Goal: Information Seeking & Learning: Check status

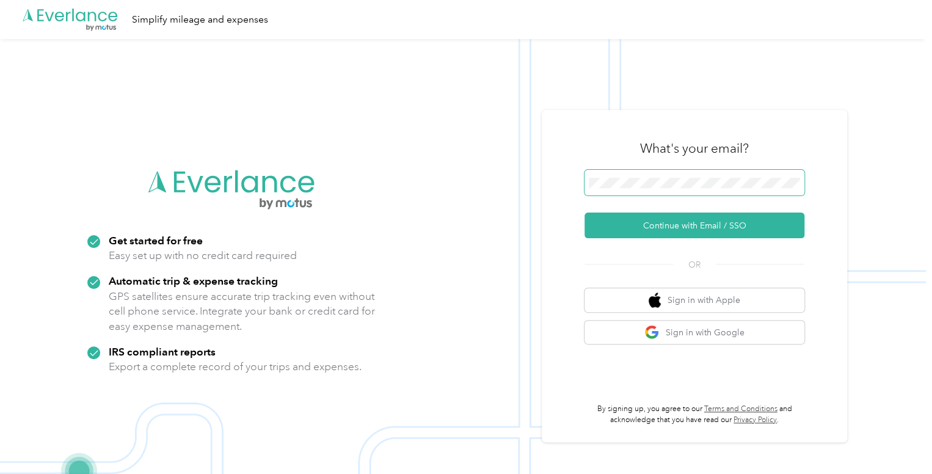
click at [638, 184] on span at bounding box center [695, 183] width 220 height 26
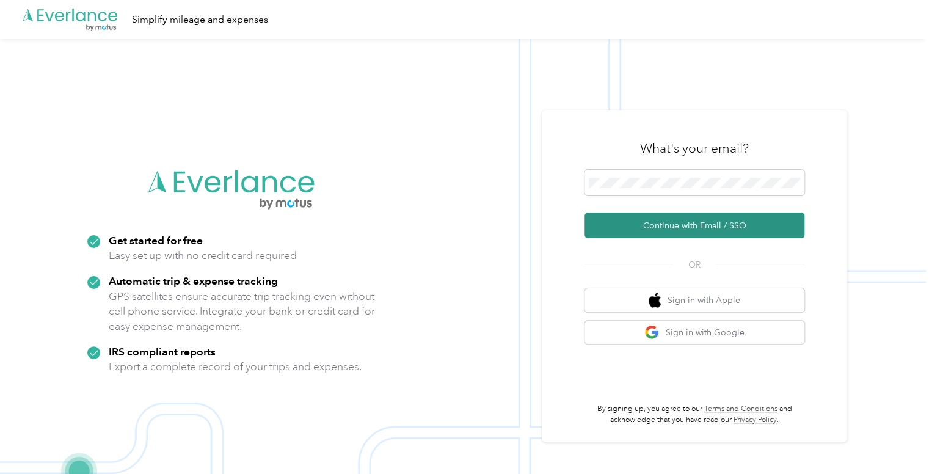
click at [674, 228] on button "Continue with Email / SSO" at bounding box center [695, 226] width 220 height 26
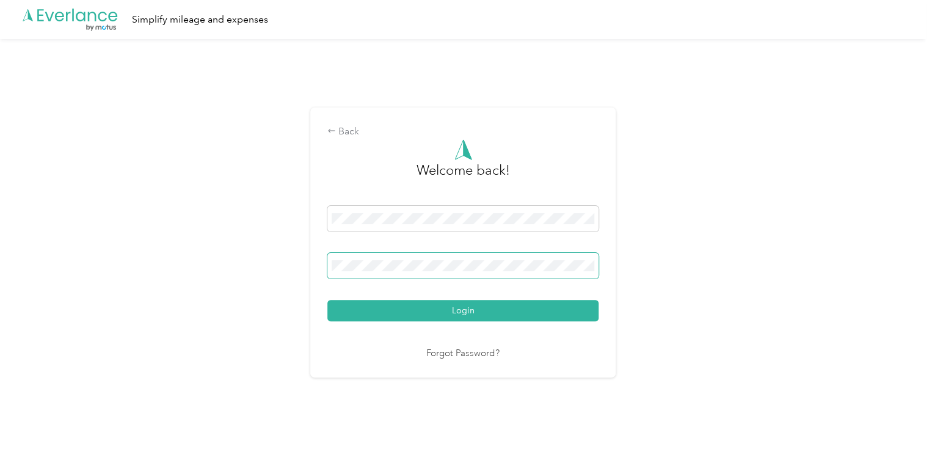
click at [470, 260] on span at bounding box center [462, 266] width 271 height 26
click at [327, 300] on button "Login" at bounding box center [462, 310] width 271 height 21
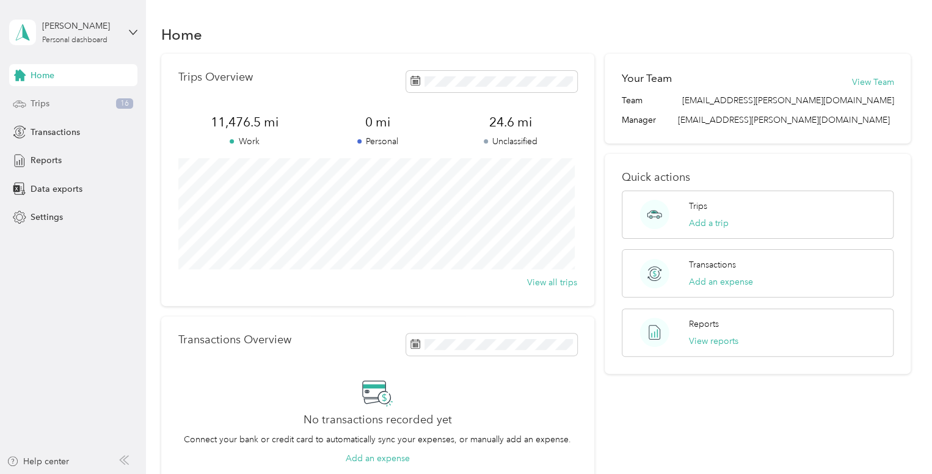
click at [34, 101] on span "Trips" at bounding box center [40, 103] width 19 height 13
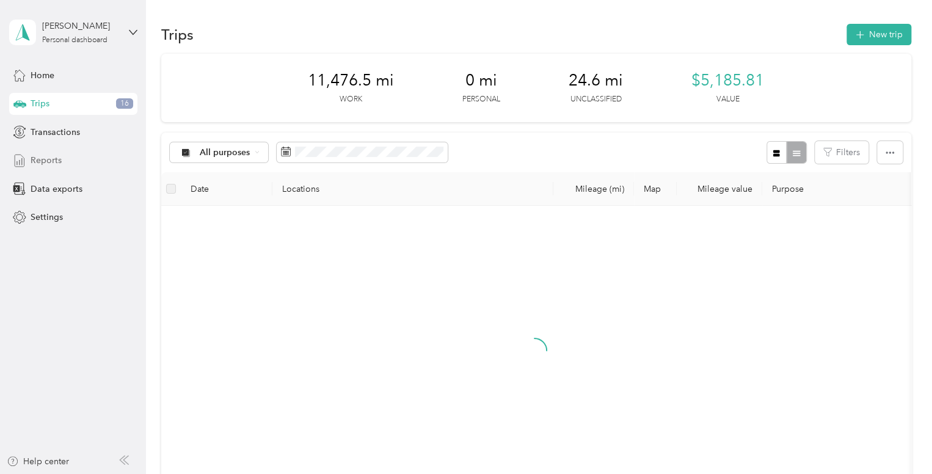
click at [42, 167] on div "Reports" at bounding box center [73, 161] width 128 height 22
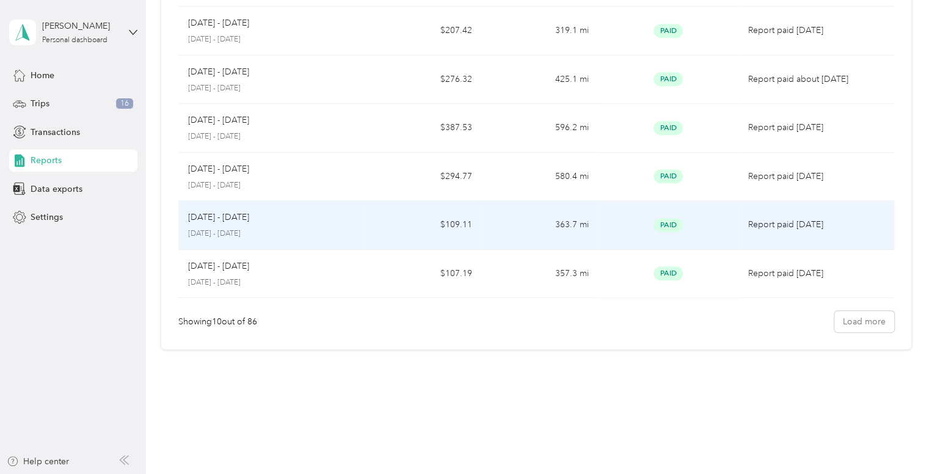
scroll to position [255, 0]
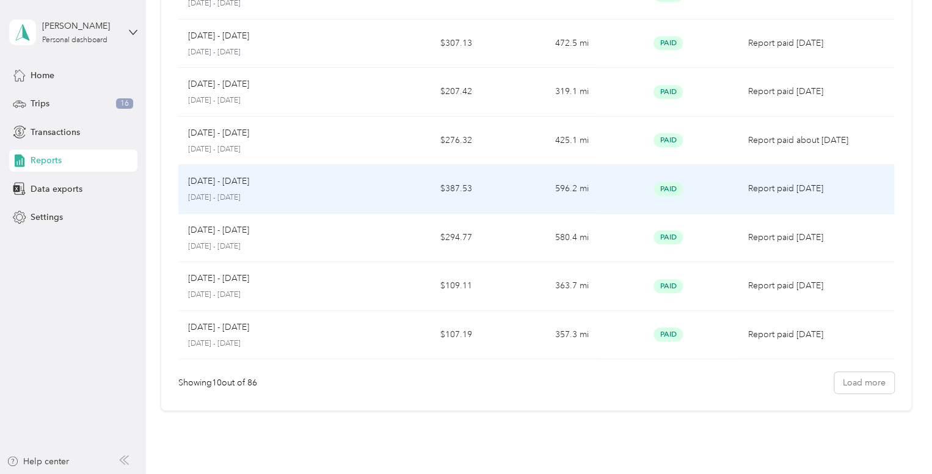
click at [280, 205] on td "[DATE] - [DATE] [DATE] - [DATE]" at bounding box center [271, 189] width 187 height 49
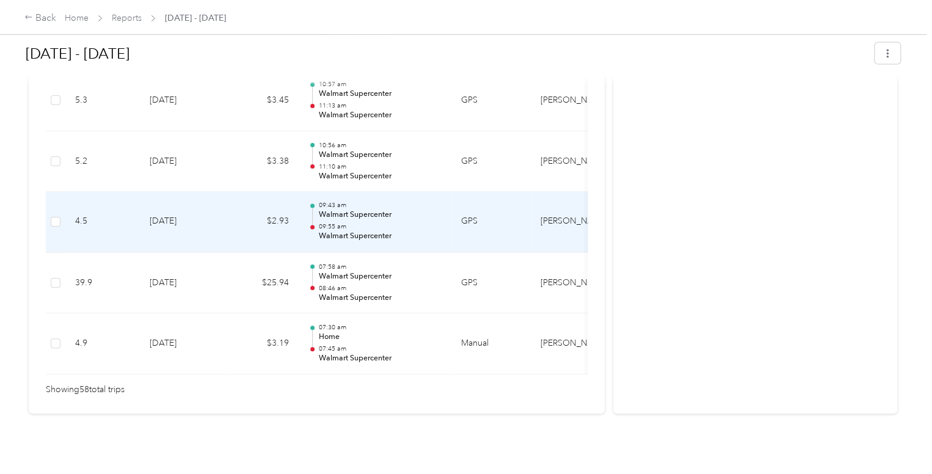
scroll to position [3599, 0]
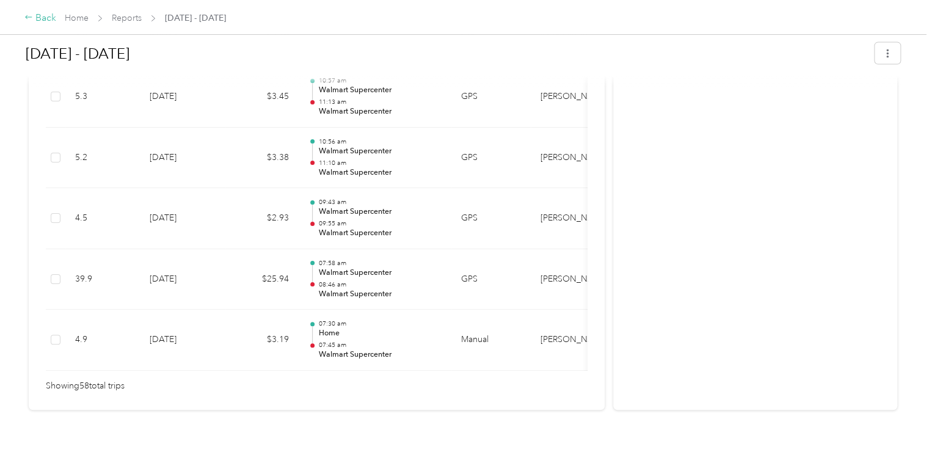
click at [29, 13] on div "Back" at bounding box center [40, 18] width 32 height 15
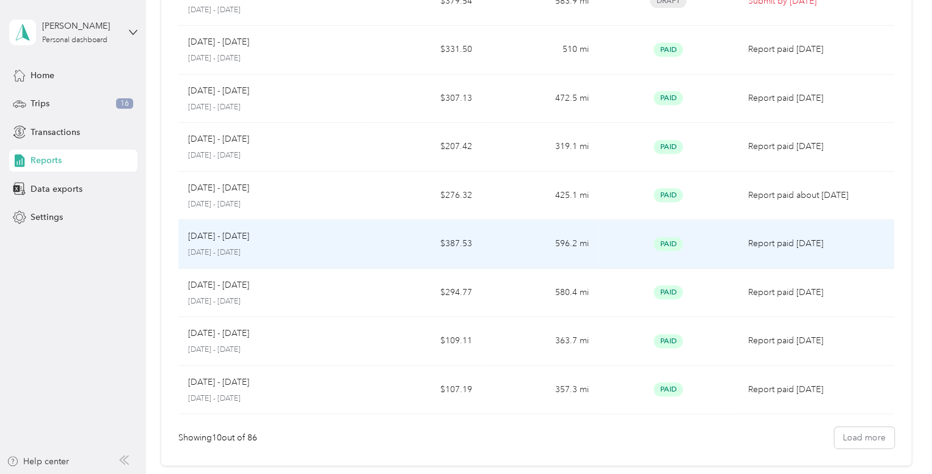
scroll to position [305, 0]
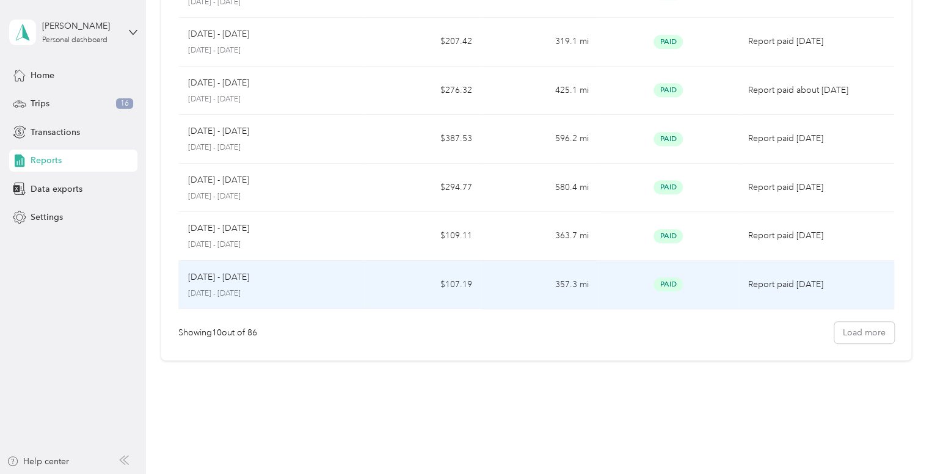
click at [224, 288] on p "[DATE] - [DATE]" at bounding box center [271, 293] width 167 height 11
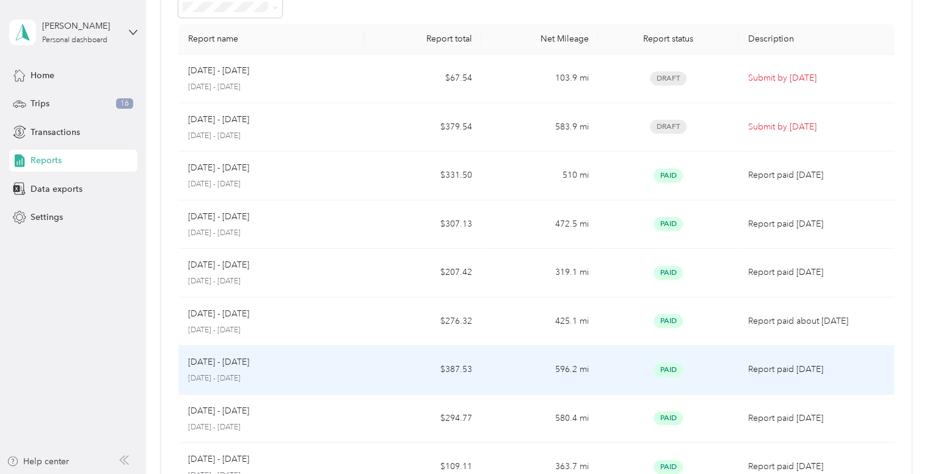
scroll to position [244, 0]
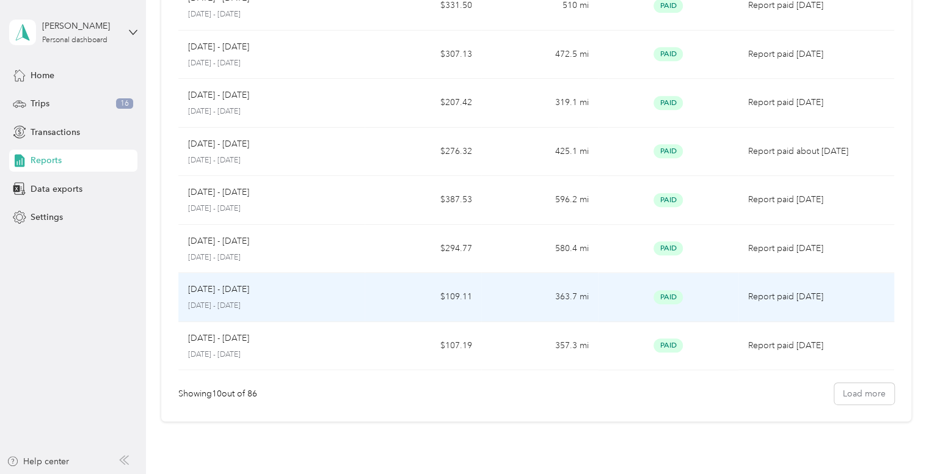
click at [213, 307] on p "[DATE] - [DATE]" at bounding box center [271, 306] width 167 height 11
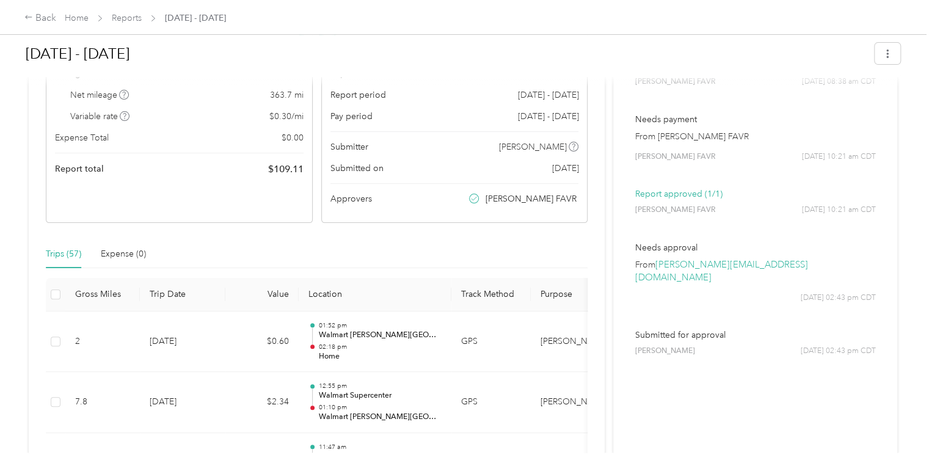
scroll to position [61, 0]
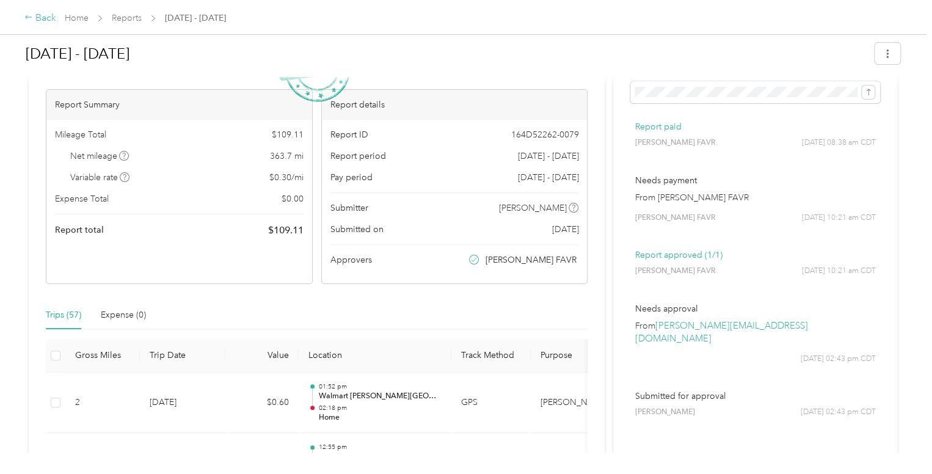
click at [29, 20] on icon at bounding box center [28, 17] width 9 height 9
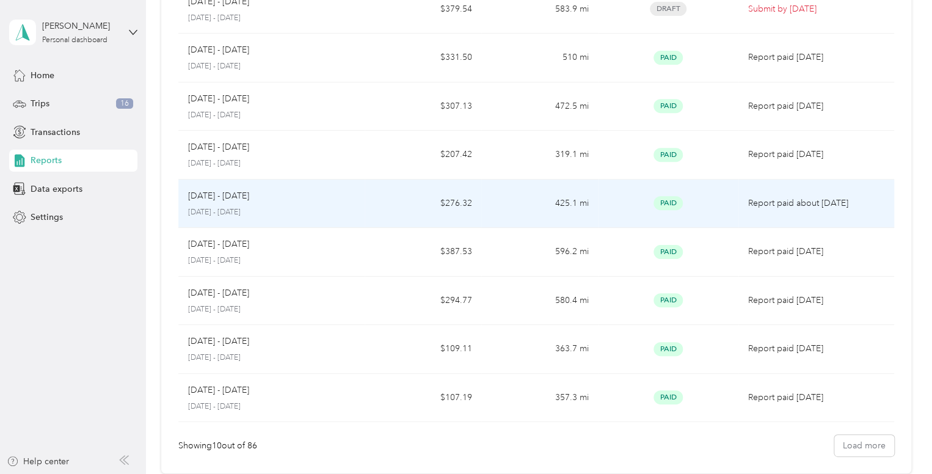
scroll to position [244, 0]
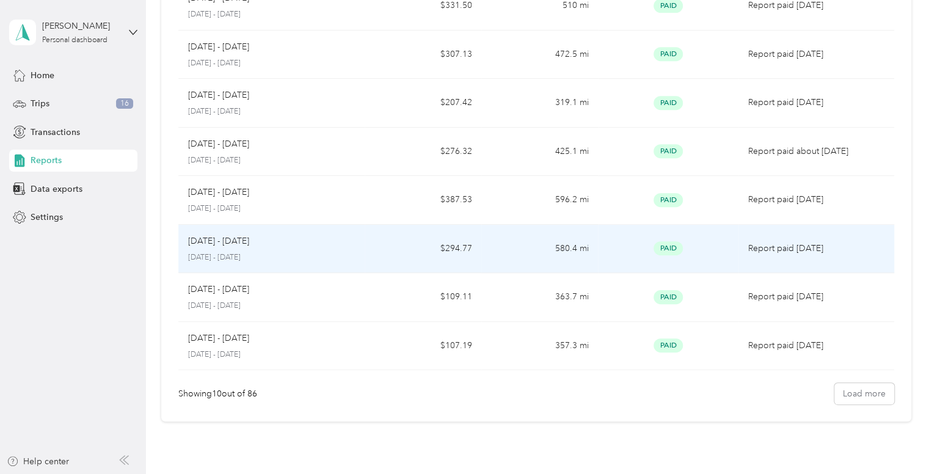
click at [227, 239] on p "[DATE] - [DATE]" at bounding box center [218, 241] width 61 height 13
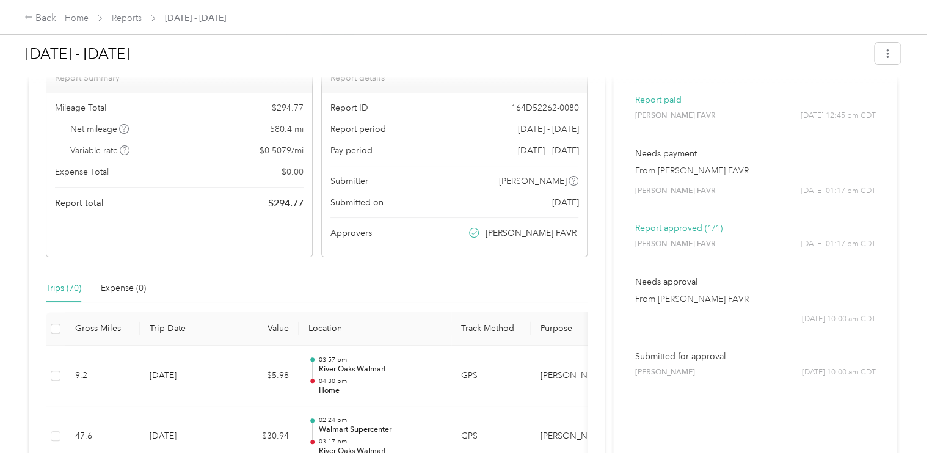
scroll to position [61, 0]
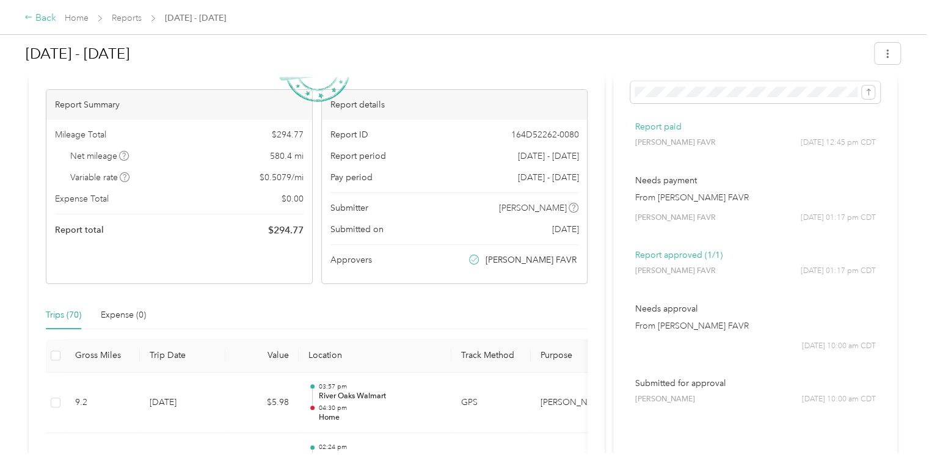
click at [27, 15] on icon at bounding box center [28, 17] width 9 height 9
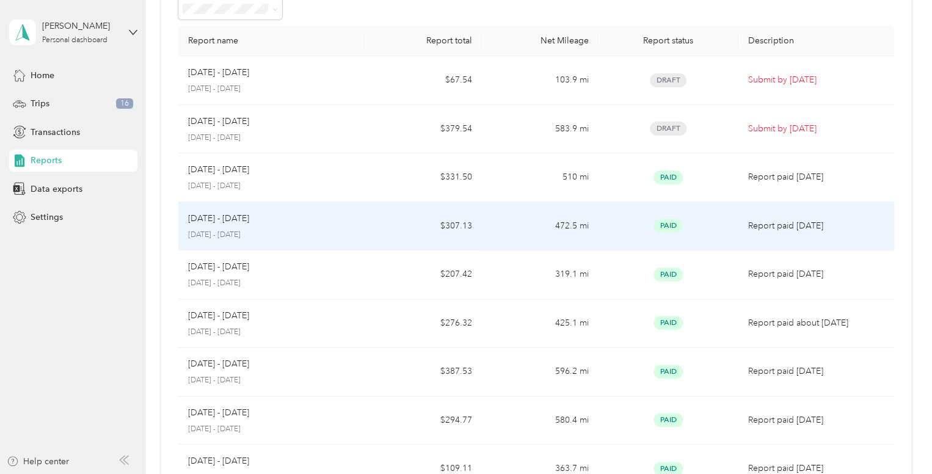
scroll to position [122, 0]
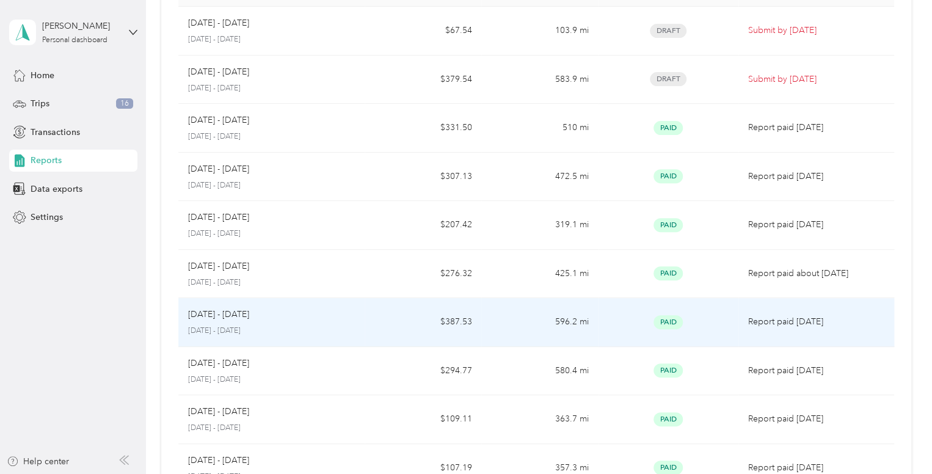
click at [209, 330] on p "[DATE] - [DATE]" at bounding box center [271, 331] width 167 height 11
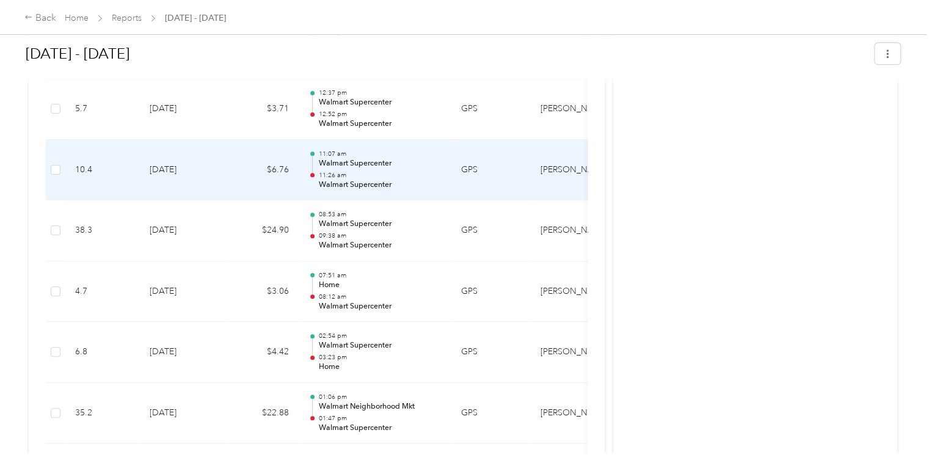
scroll to position [3050, 0]
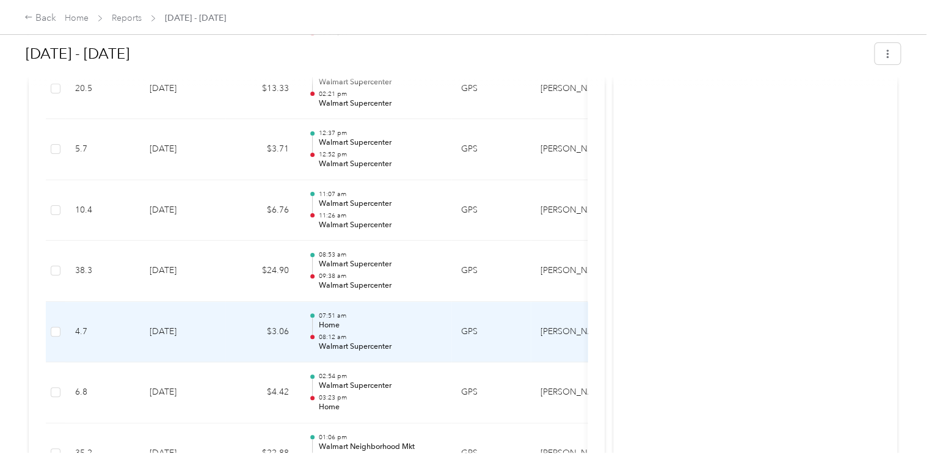
click at [219, 337] on td "[DATE]" at bounding box center [183, 332] width 86 height 61
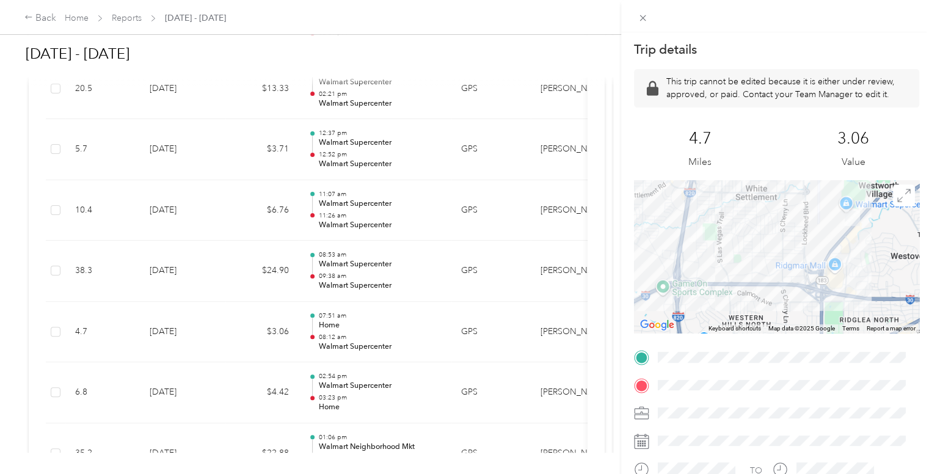
click at [110, 331] on div "Trip details This trip cannot be edited because it is either under review, appr…" at bounding box center [466, 237] width 932 height 474
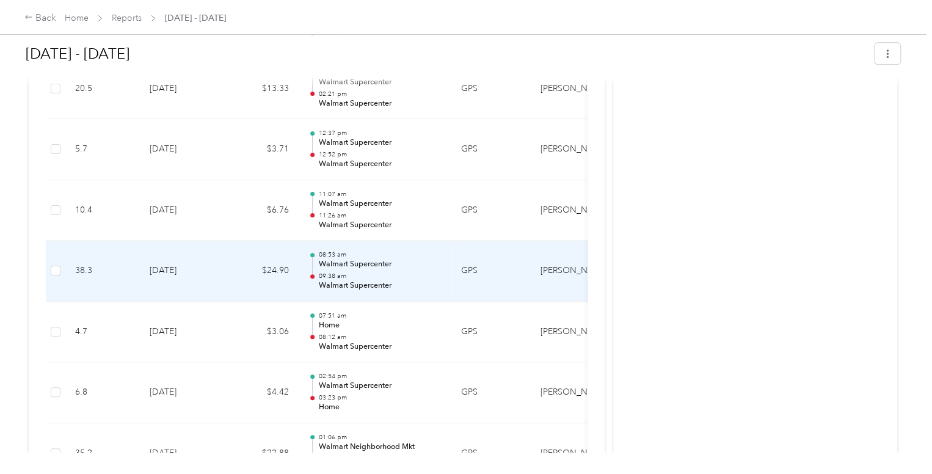
click at [125, 263] on td "38.3" at bounding box center [102, 271] width 75 height 61
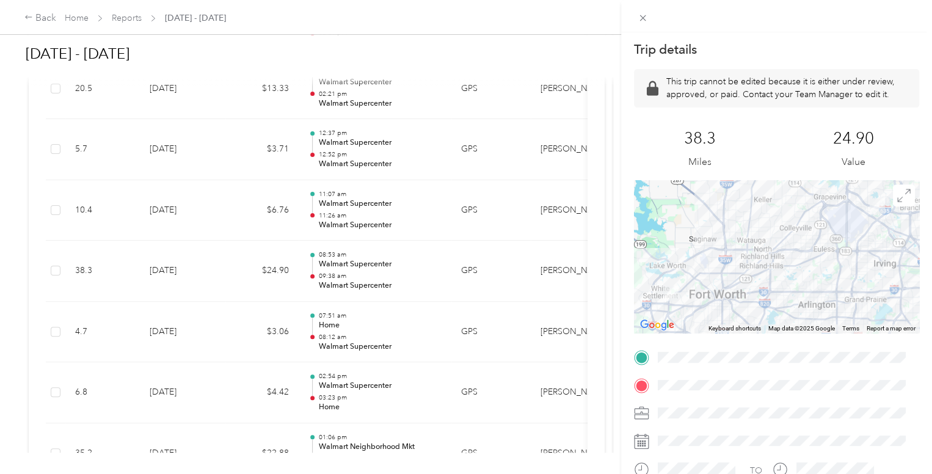
click at [132, 272] on div "Trip details This trip cannot be edited because it is either under review, appr…" at bounding box center [466, 237] width 932 height 474
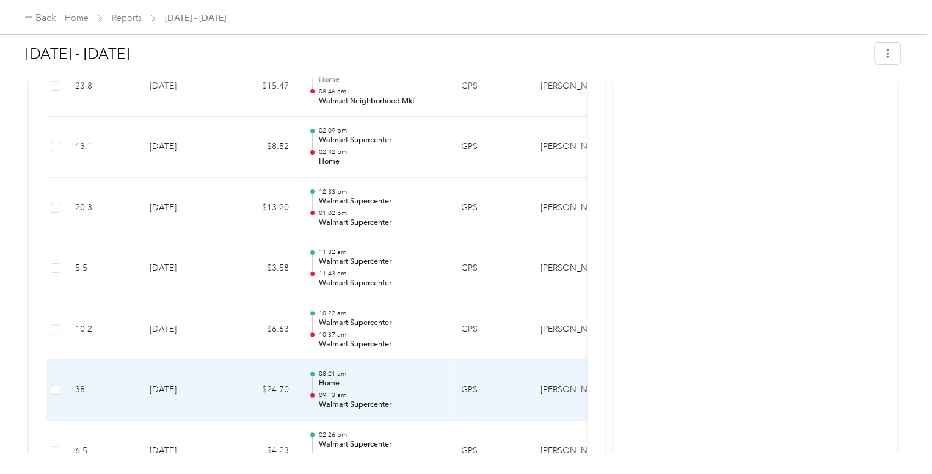
scroll to position [1583, 0]
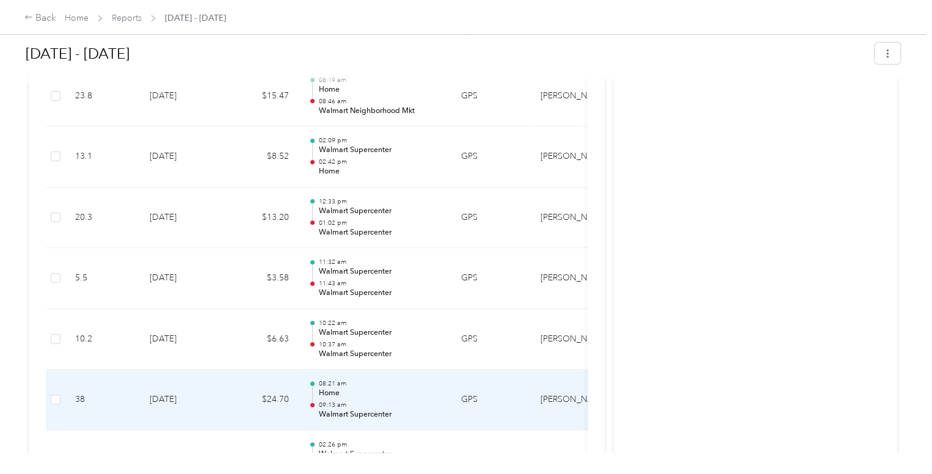
click at [183, 408] on td "[DATE]" at bounding box center [183, 400] width 86 height 61
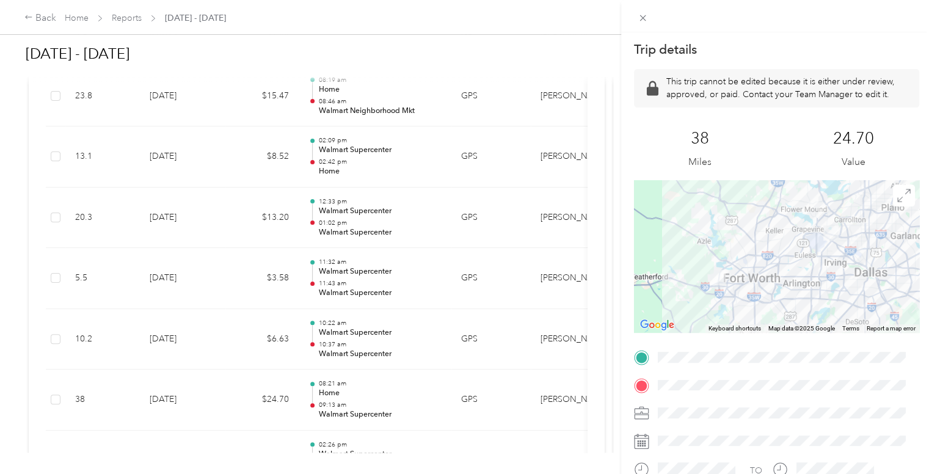
click at [108, 395] on div "Trip details This trip cannot be edited because it is either under review, appr…" at bounding box center [466, 237] width 932 height 474
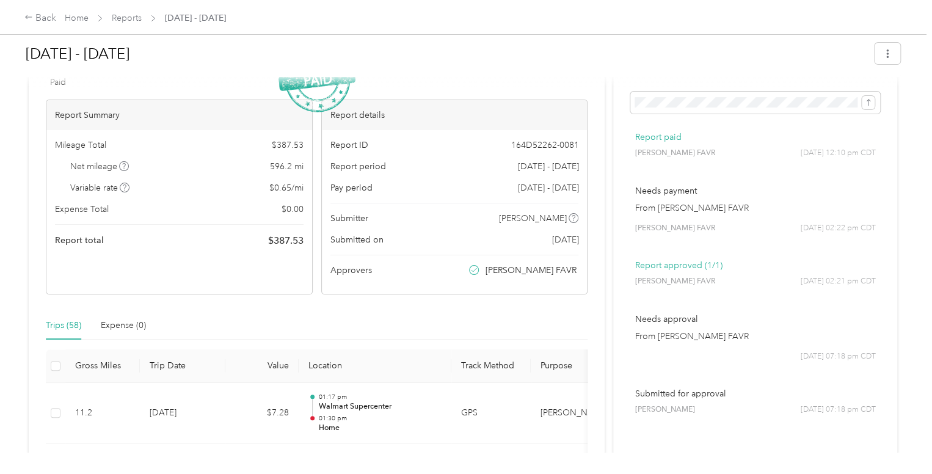
scroll to position [0, 0]
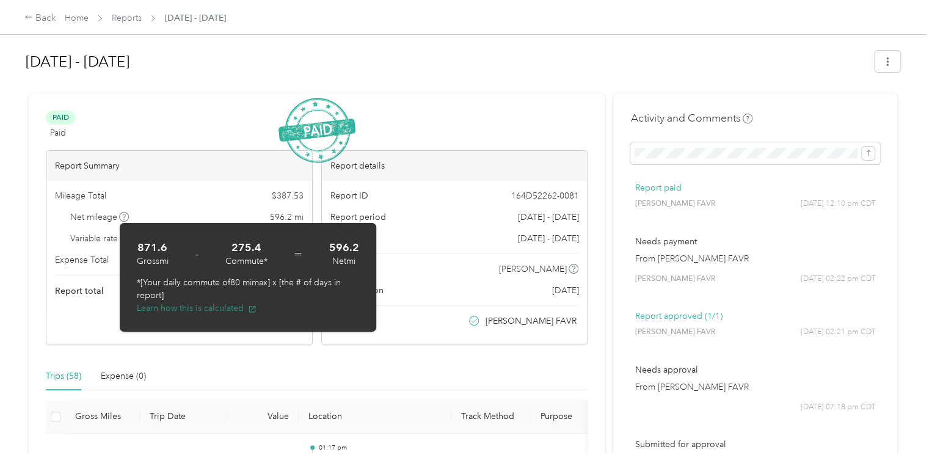
click at [212, 307] on button "Learn how this is calculated" at bounding box center [197, 308] width 120 height 13
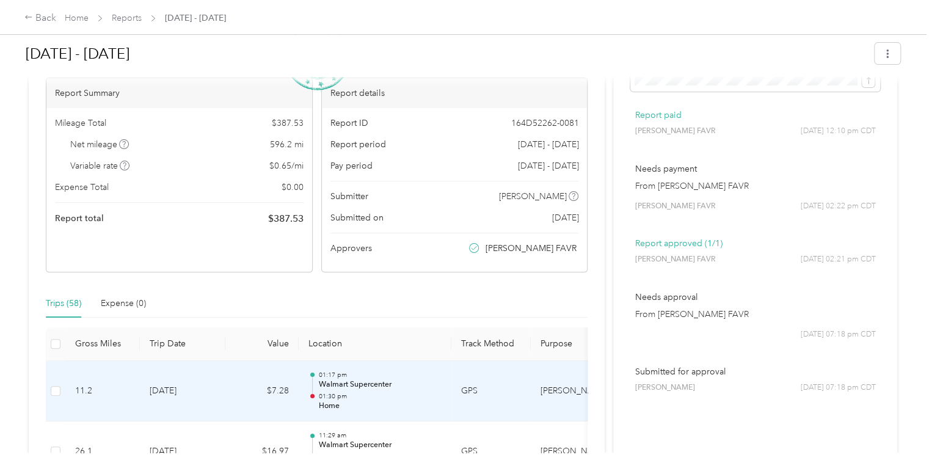
scroll to position [56, 0]
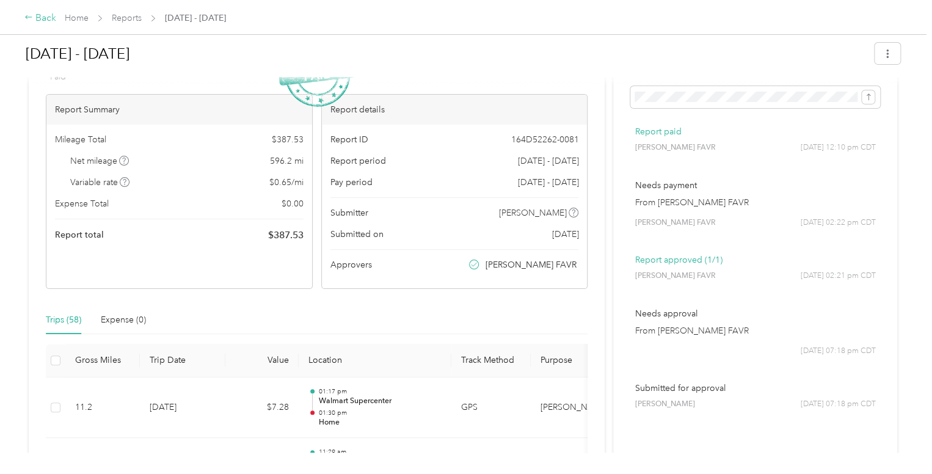
click at [30, 21] on icon at bounding box center [28, 17] width 9 height 9
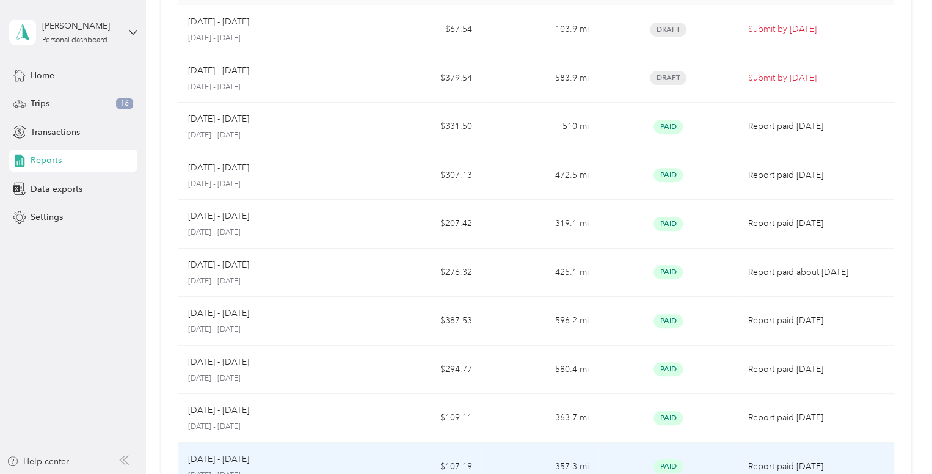
scroll to position [122, 0]
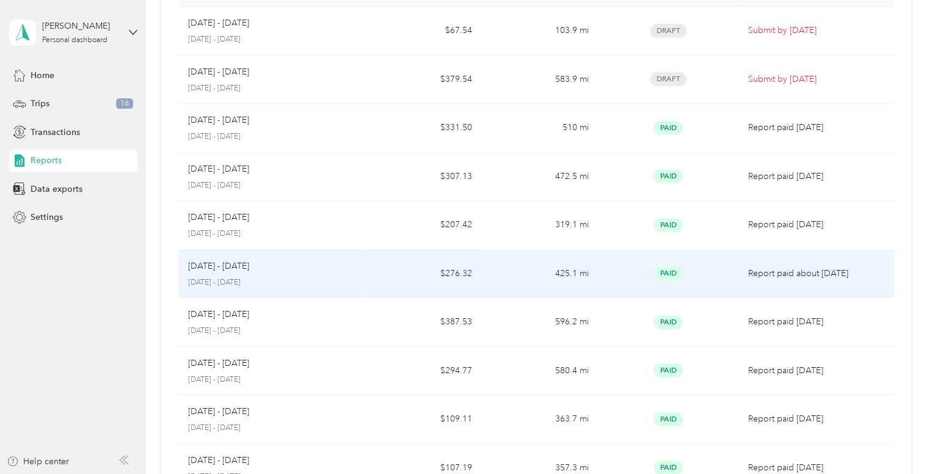
click at [298, 270] on div "[DATE] - [DATE]" at bounding box center [271, 266] width 167 height 13
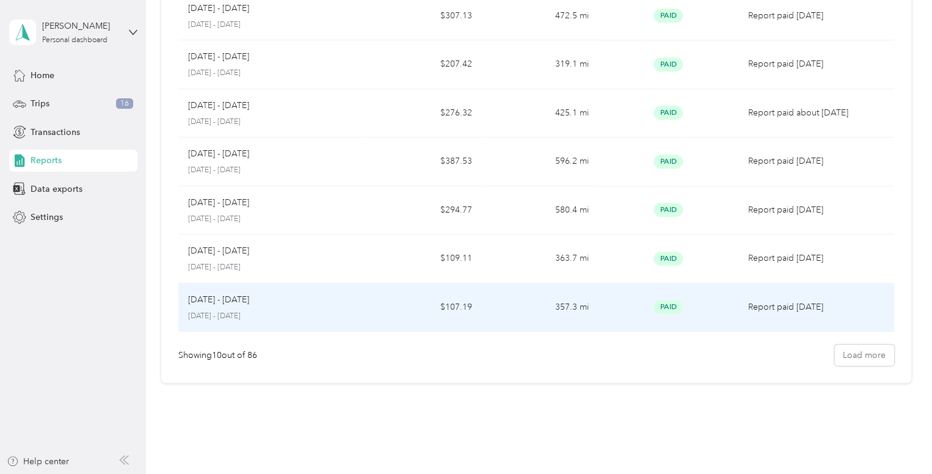
scroll to position [316, 0]
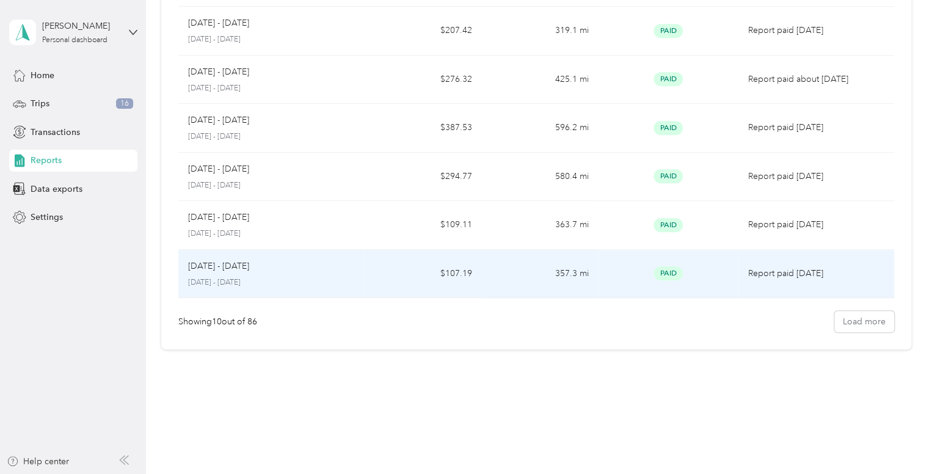
click at [308, 268] on div "[DATE] - [DATE]" at bounding box center [271, 266] width 167 height 13
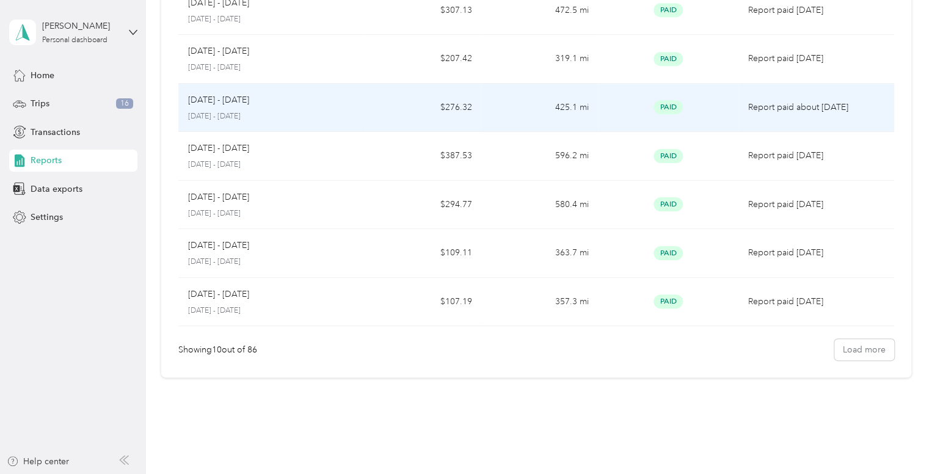
scroll to position [316, 0]
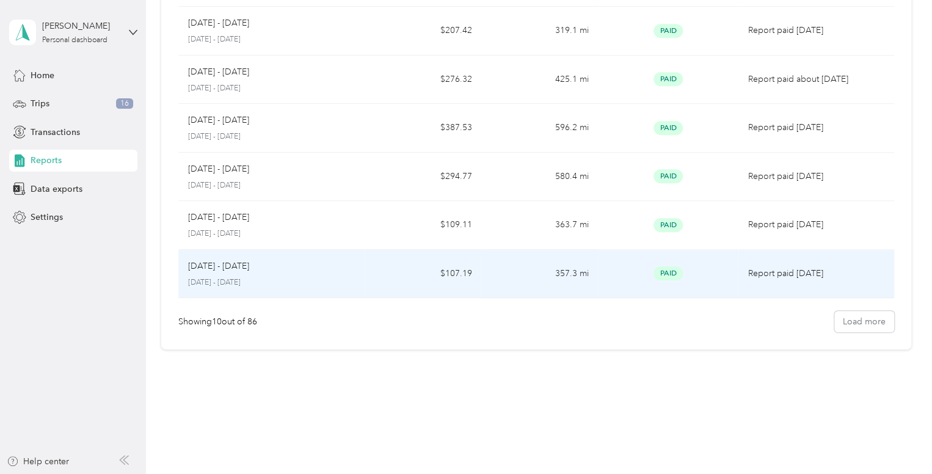
click at [316, 277] on p "[DATE] - [DATE]" at bounding box center [271, 282] width 167 height 11
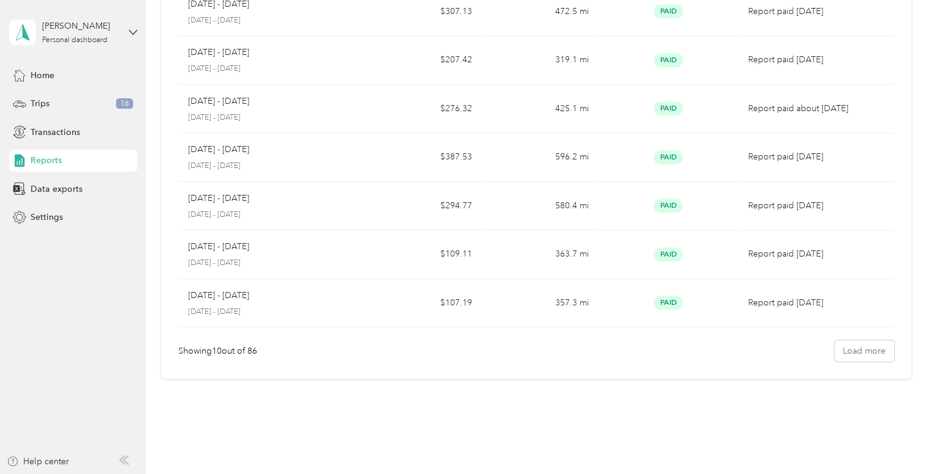
scroll to position [316, 0]
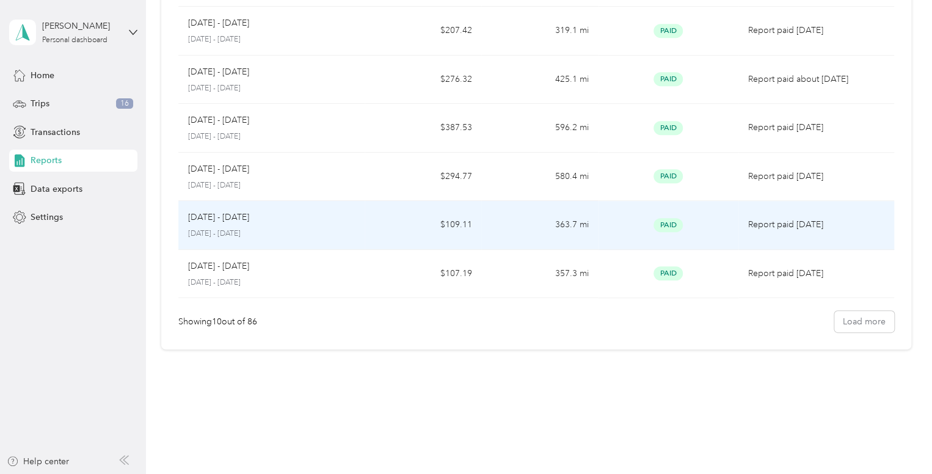
click at [246, 236] on p "[DATE] - [DATE]" at bounding box center [271, 233] width 167 height 11
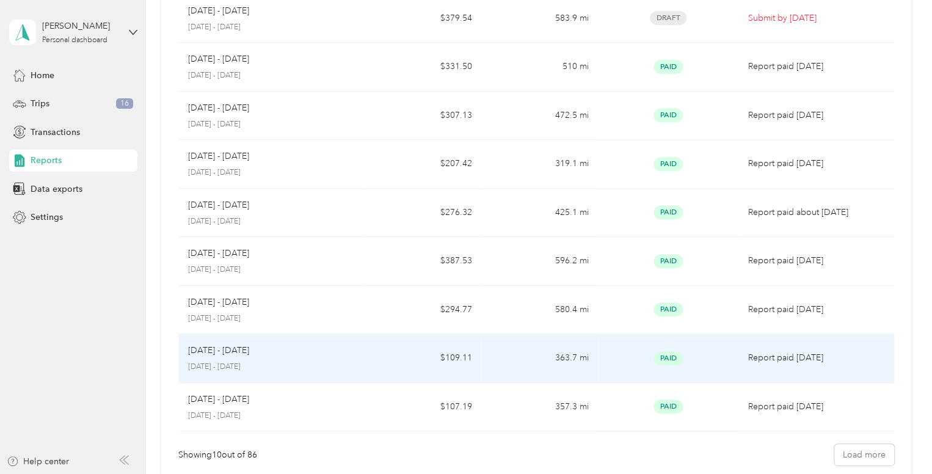
scroll to position [316, 0]
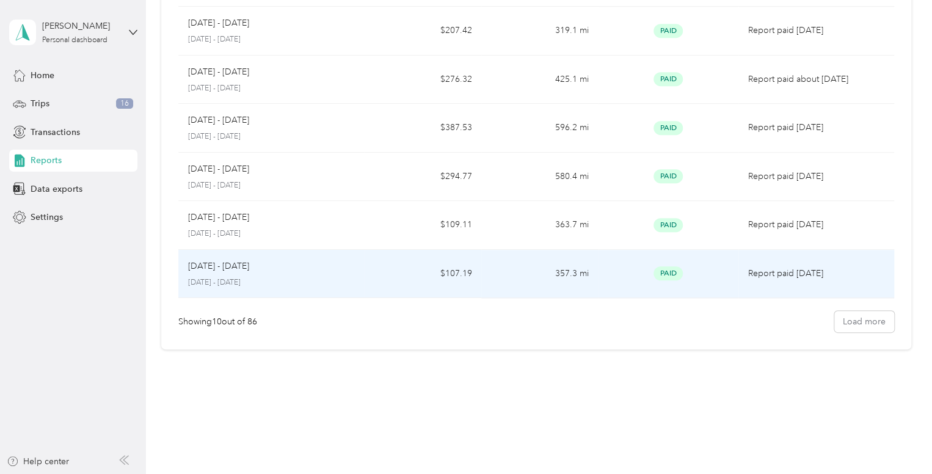
click at [298, 266] on div "[DATE] - [DATE]" at bounding box center [271, 266] width 167 height 13
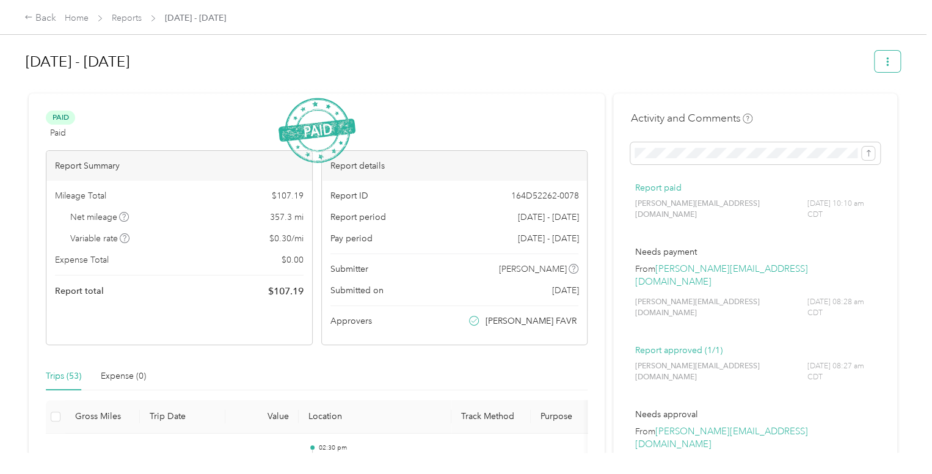
click at [885, 64] on icon "button" at bounding box center [887, 61] width 9 height 9
click at [798, 57] on h1 "[DATE] - [DATE]" at bounding box center [446, 61] width 841 height 29
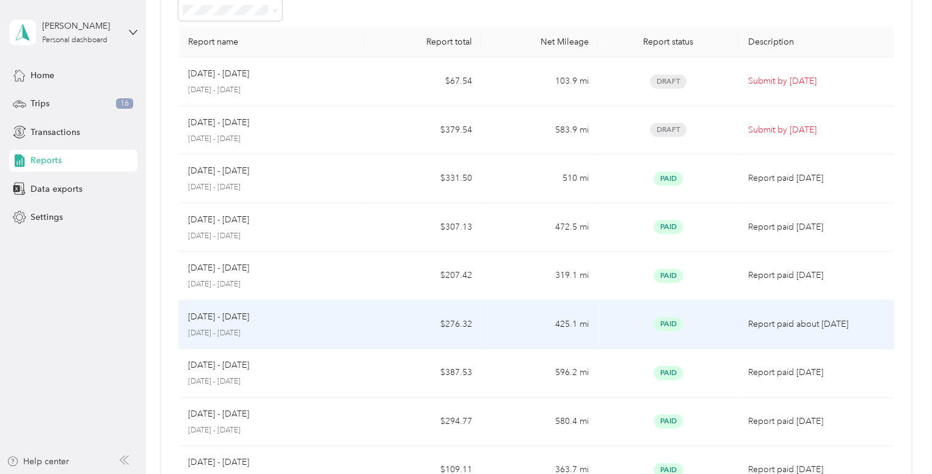
scroll to position [61, 0]
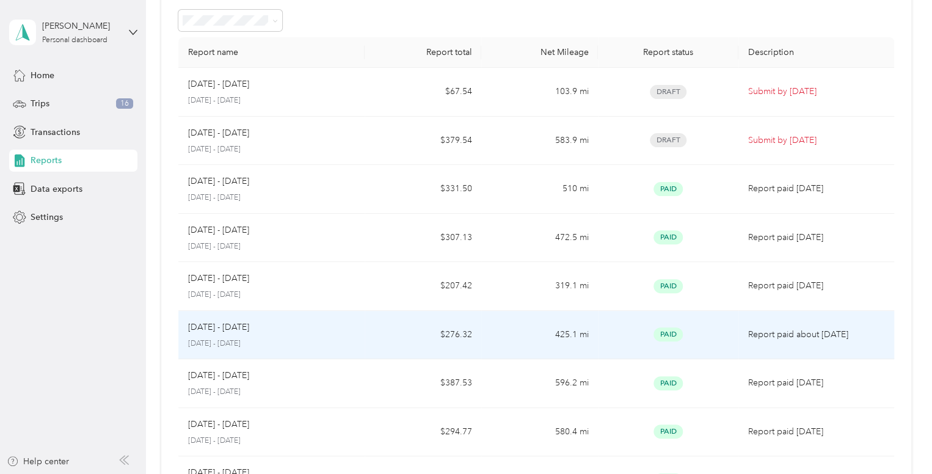
click at [290, 340] on p "[DATE] - [DATE]" at bounding box center [271, 343] width 167 height 11
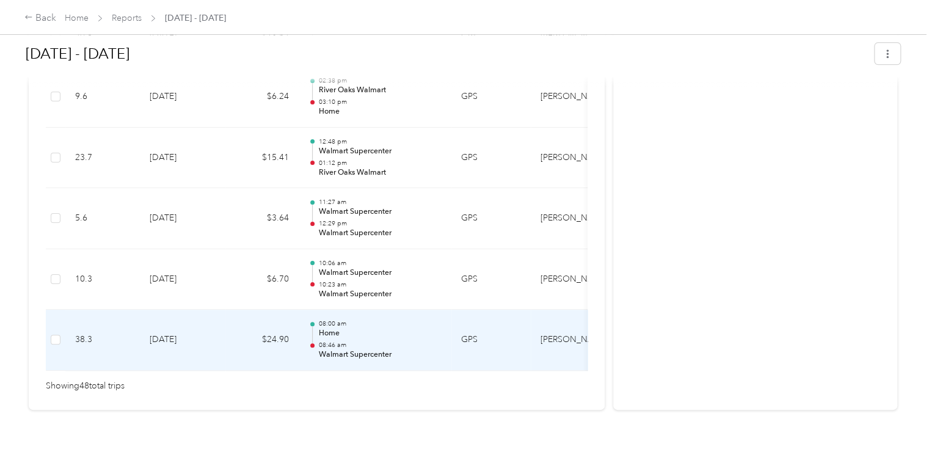
scroll to position [2931, 0]
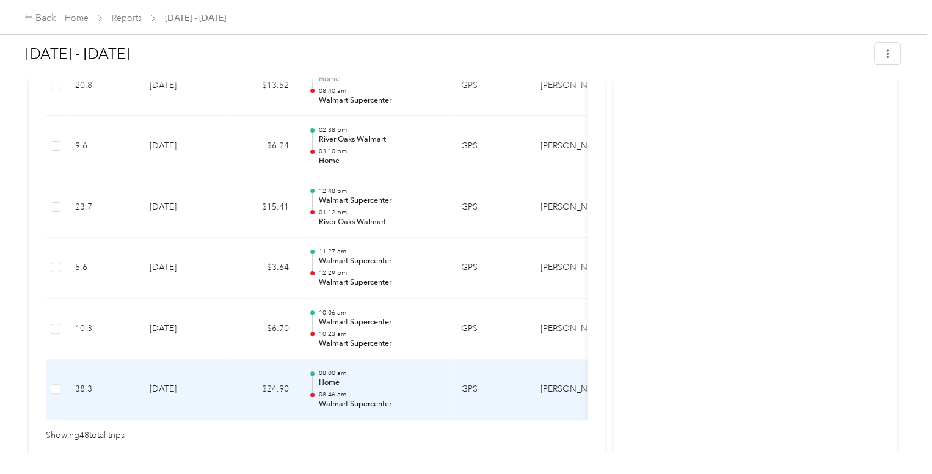
click at [337, 399] on p "Walmart Supercenter" at bounding box center [379, 404] width 123 height 11
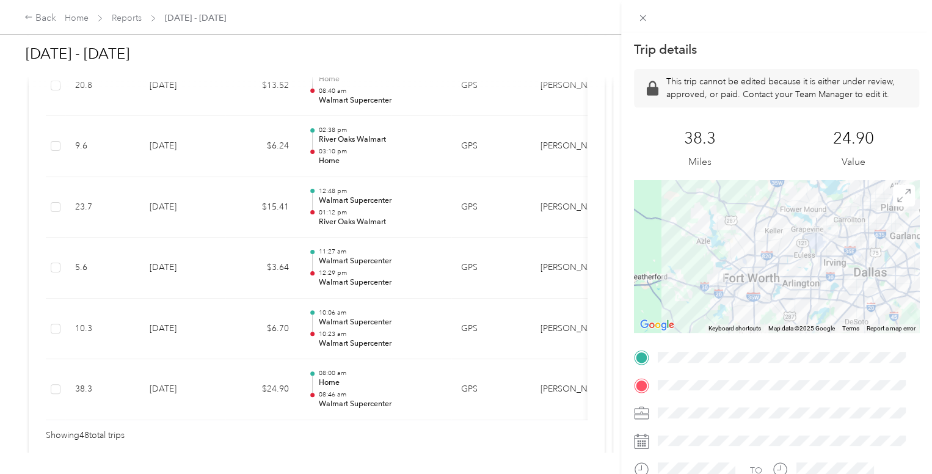
click at [110, 333] on div "Trip details This trip cannot be edited because it is either under review, appr…" at bounding box center [466, 237] width 932 height 474
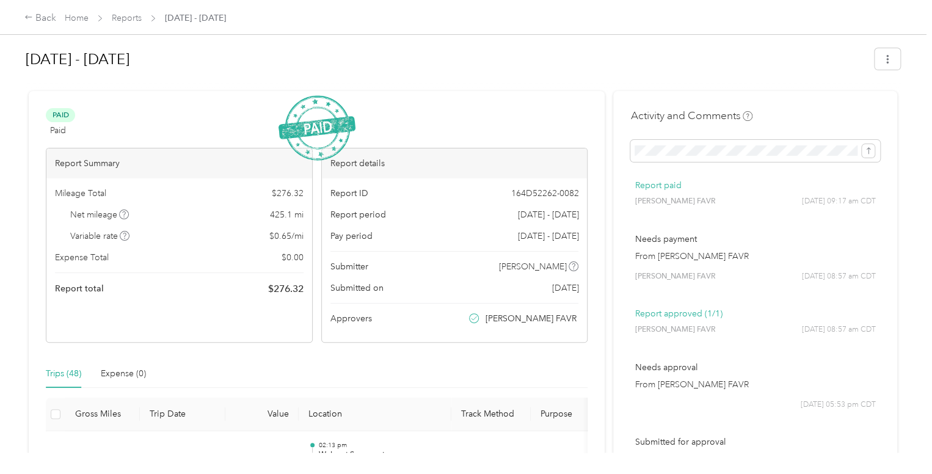
scroll to position [0, 0]
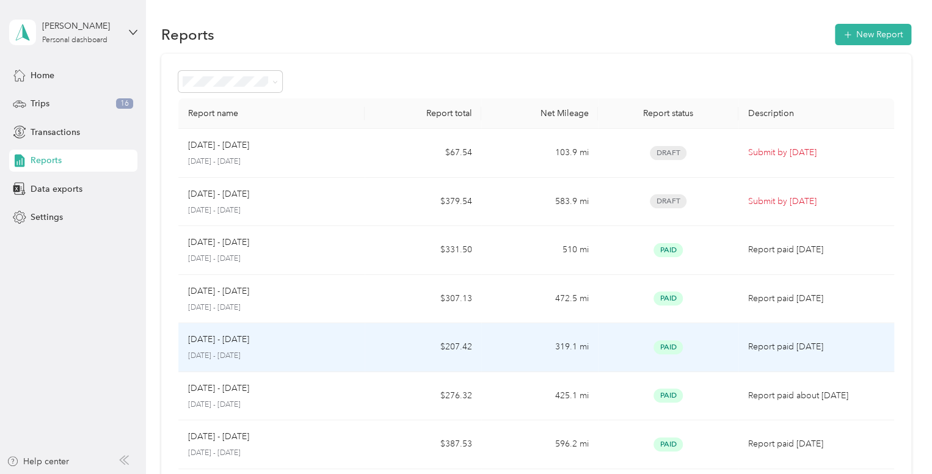
click at [255, 347] on div "[DATE] - [DATE] [DATE] - [DATE]" at bounding box center [271, 347] width 167 height 29
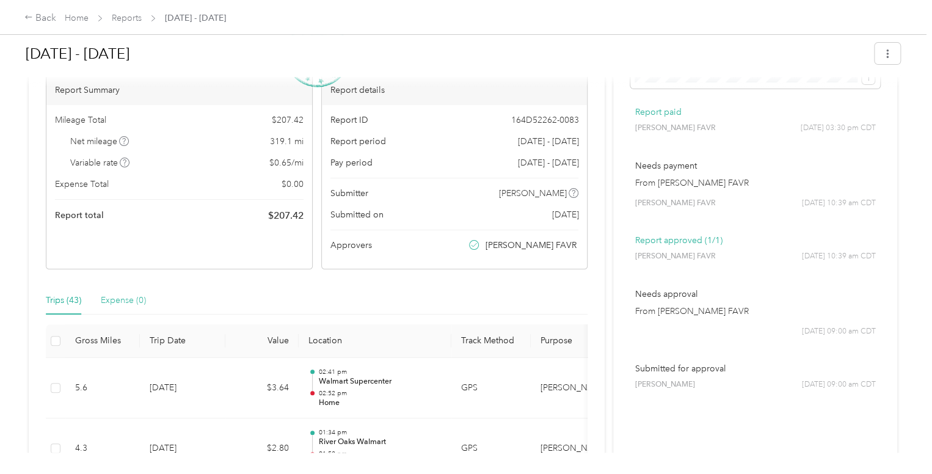
scroll to position [62, 0]
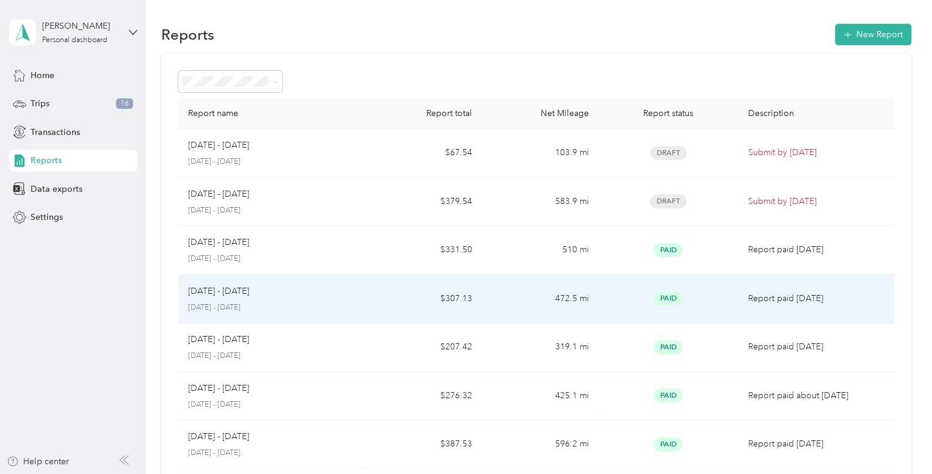
click at [324, 304] on p "[DATE] - [DATE]" at bounding box center [271, 307] width 167 height 11
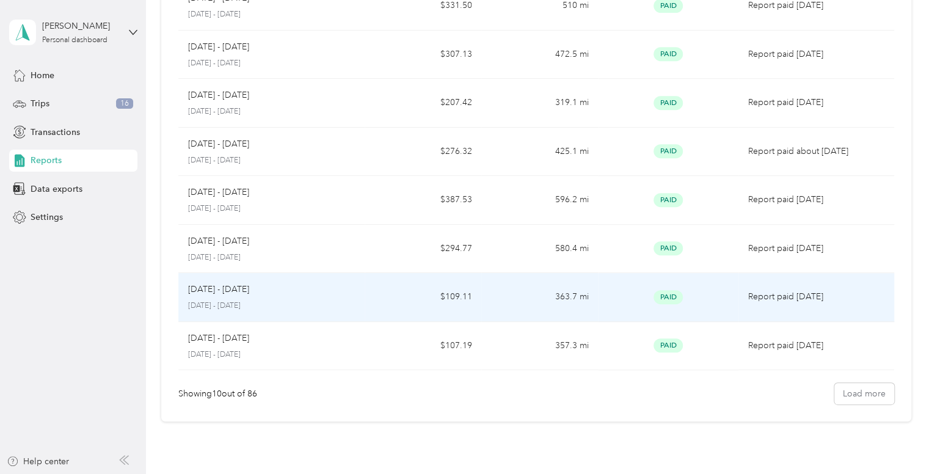
scroll to position [183, 0]
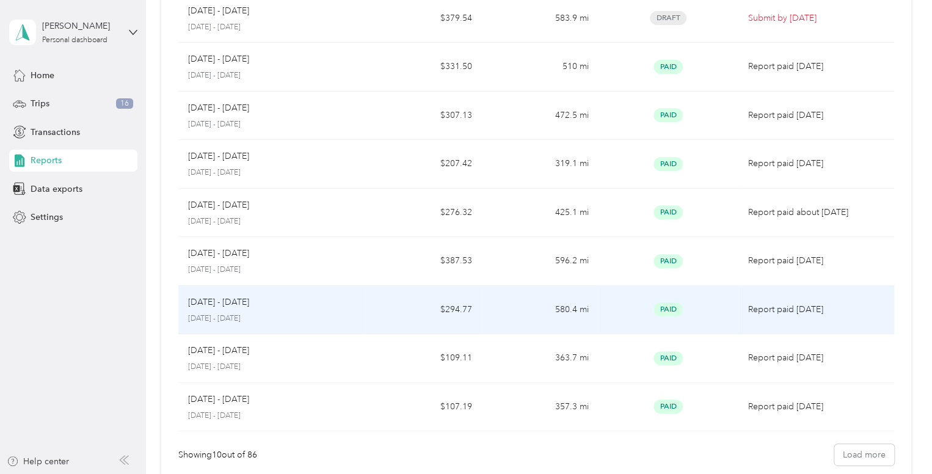
click at [271, 306] on div "[DATE] - [DATE]" at bounding box center [271, 302] width 167 height 13
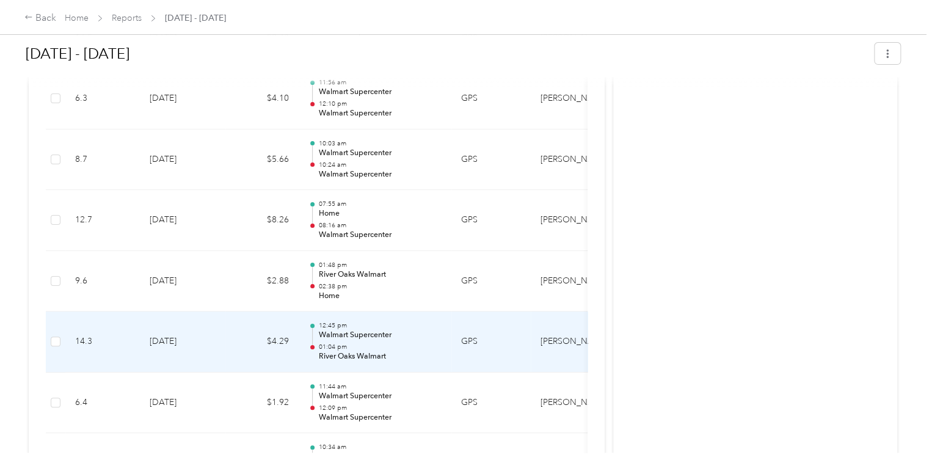
scroll to position [2382, 0]
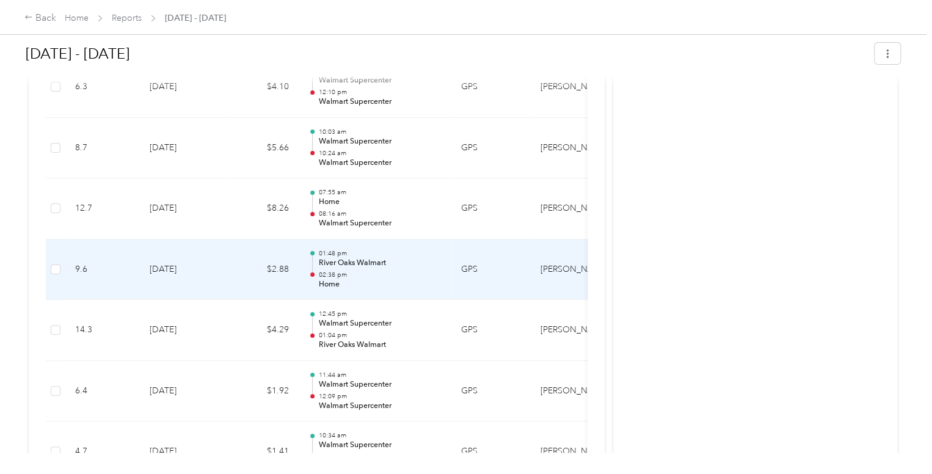
click at [224, 272] on td "[DATE]" at bounding box center [183, 269] width 86 height 61
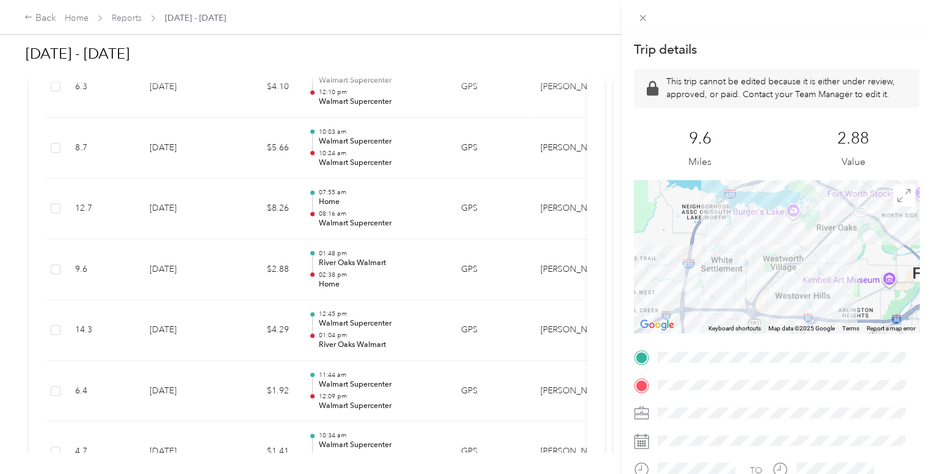
click at [239, 395] on div "Trip details This trip cannot be edited because it is either under review, appr…" at bounding box center [466, 237] width 932 height 474
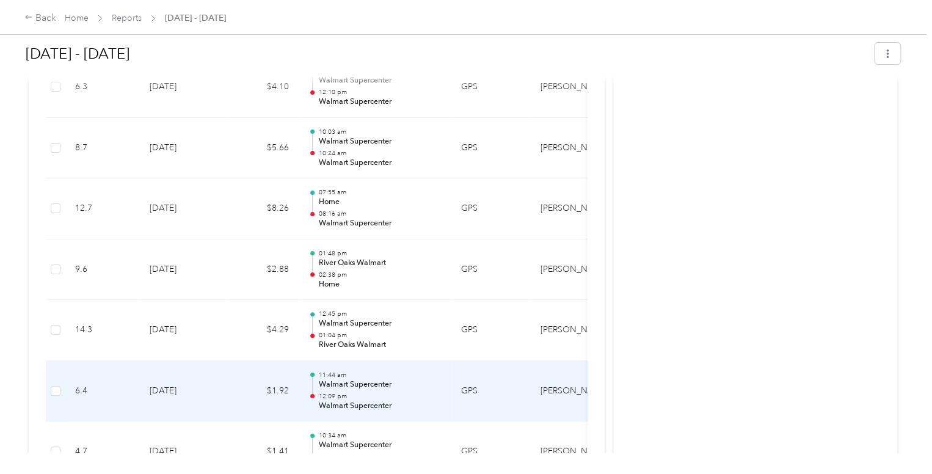
click at [227, 394] on td "$1.92" at bounding box center [261, 391] width 73 height 61
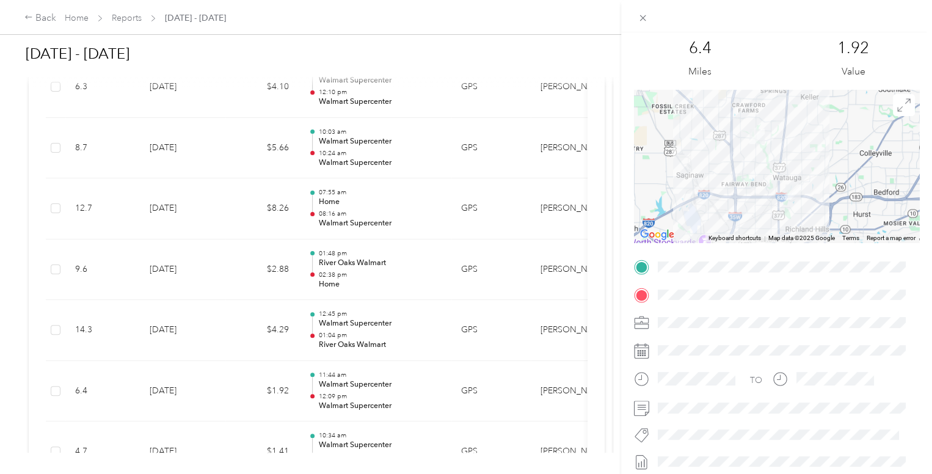
scroll to position [122, 0]
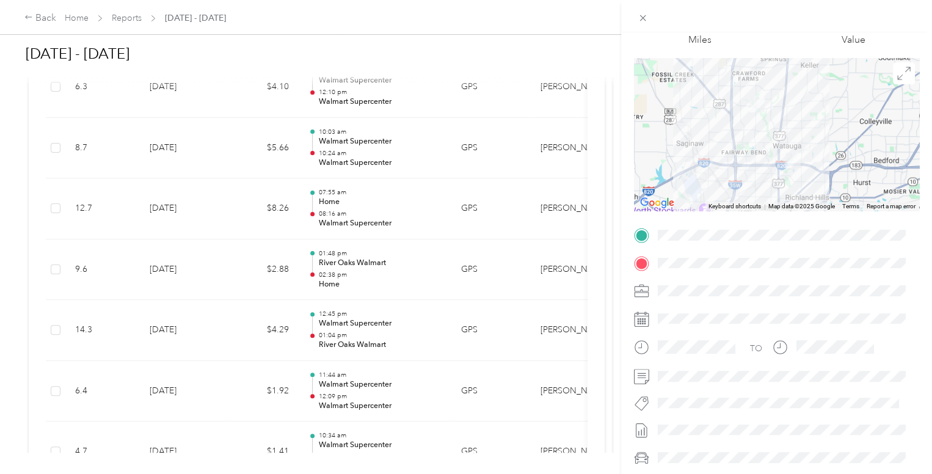
click at [219, 202] on div "Trip details This trip cannot be edited because it is either under review, appr…" at bounding box center [466, 237] width 932 height 474
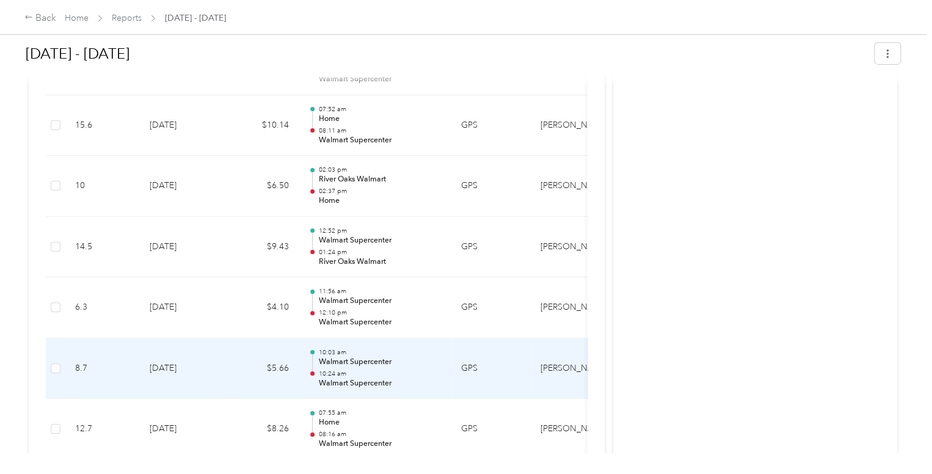
scroll to position [2138, 0]
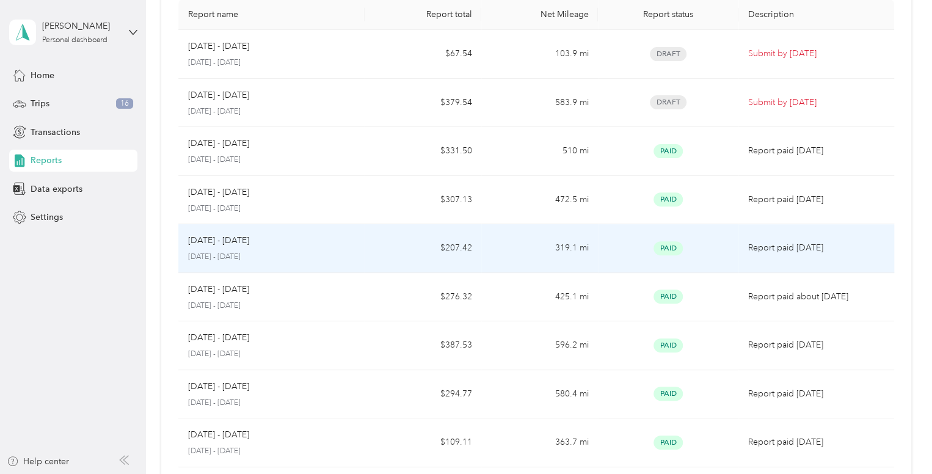
scroll to position [122, 0]
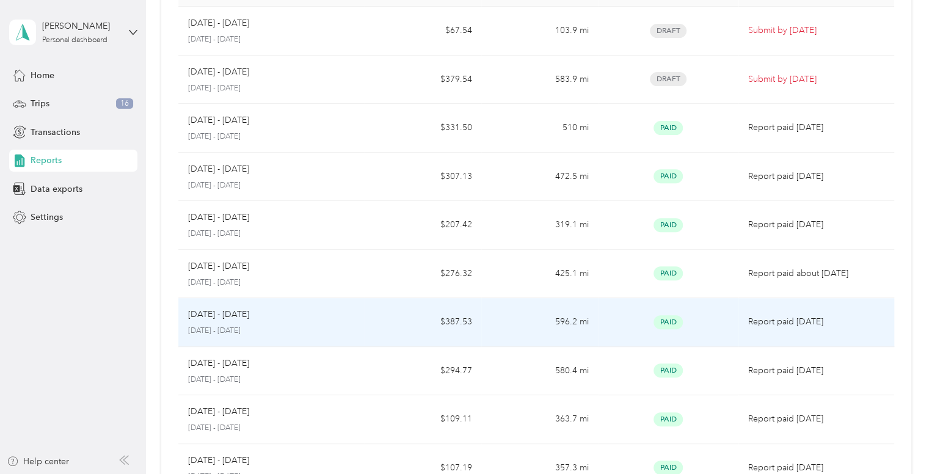
click at [258, 329] on p "[DATE] - [DATE]" at bounding box center [271, 331] width 167 height 11
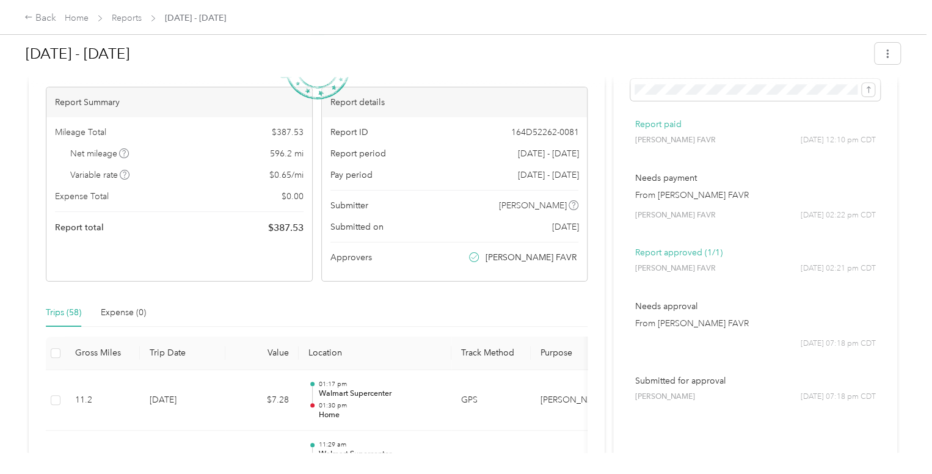
scroll to position [56, 0]
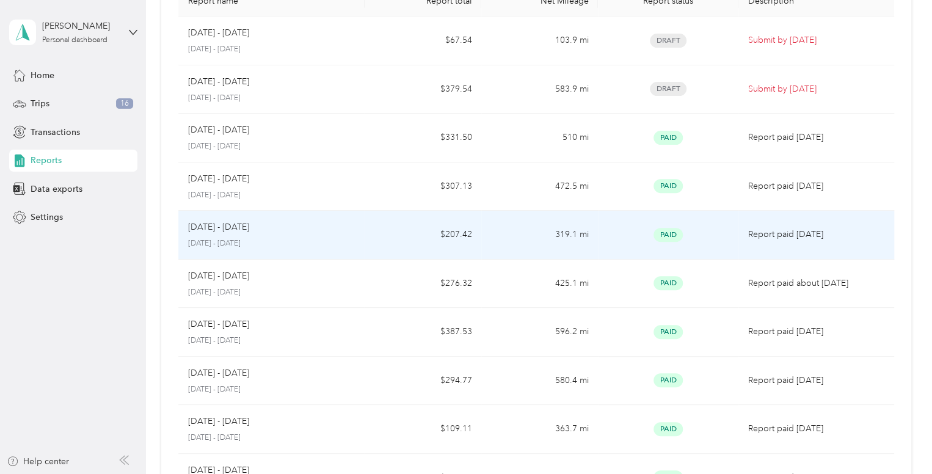
scroll to position [122, 0]
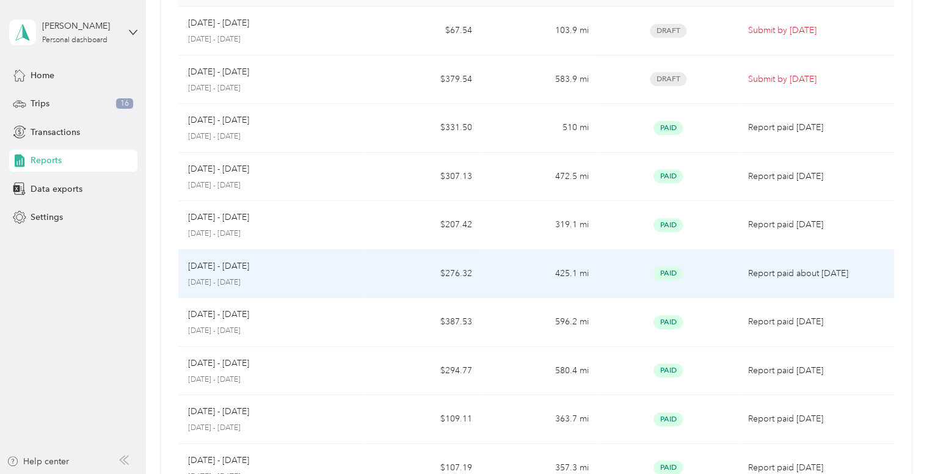
click at [249, 274] on div "[DATE] - [DATE] [DATE] - [DATE]" at bounding box center [271, 274] width 167 height 29
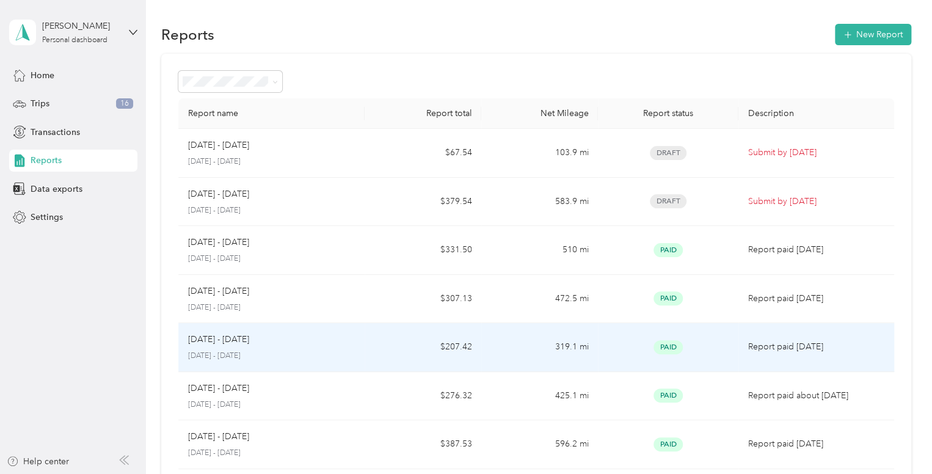
click at [264, 359] on p "[DATE] - [DATE]" at bounding box center [271, 356] width 167 height 11
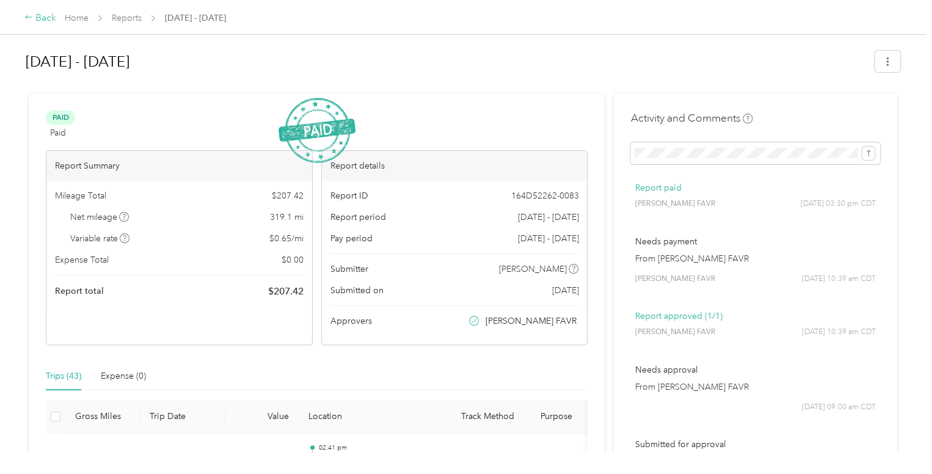
click at [28, 17] on icon at bounding box center [28, 17] width 9 height 9
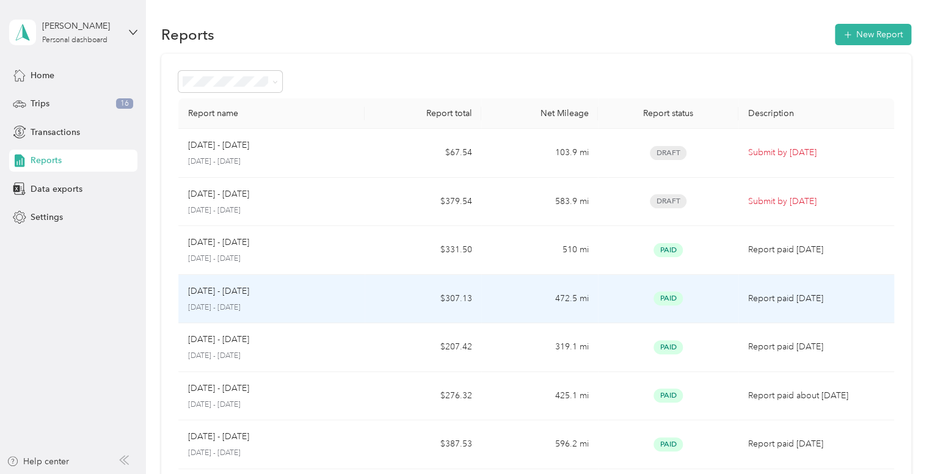
click at [249, 303] on p "[DATE] - [DATE]" at bounding box center [271, 307] width 167 height 11
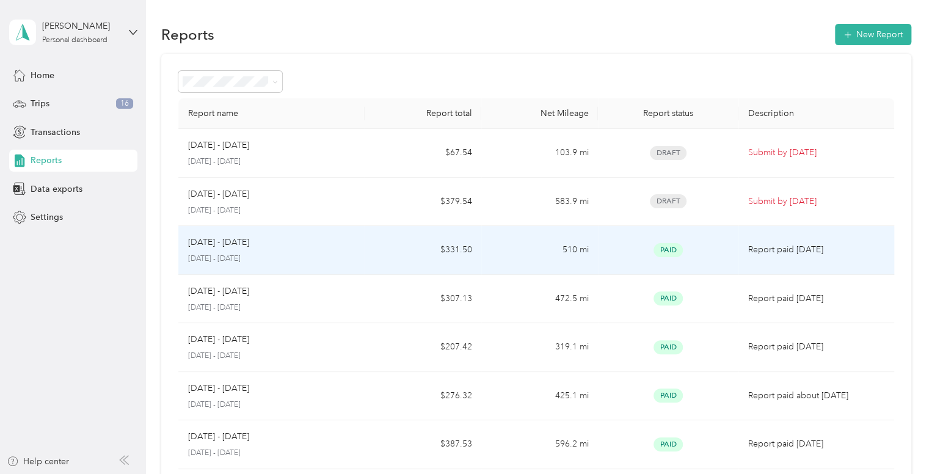
click at [314, 246] on div "[DATE] - [DATE]" at bounding box center [271, 242] width 167 height 13
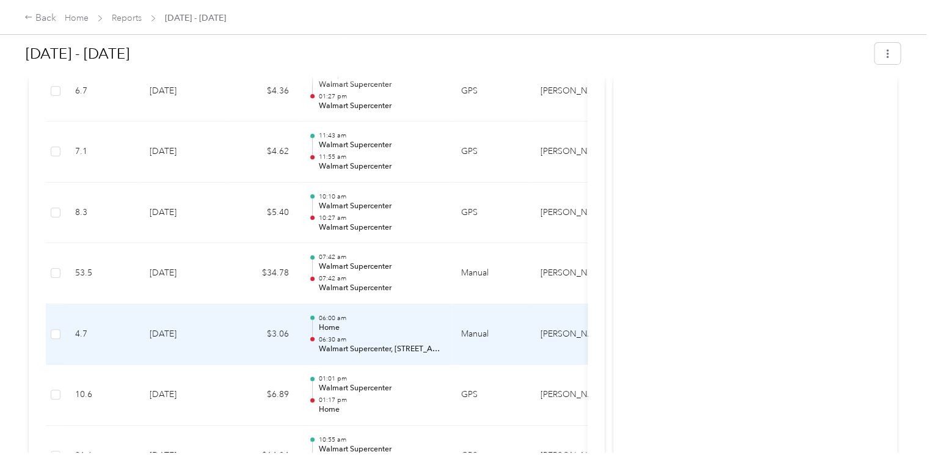
scroll to position [2013, 0]
click at [266, 333] on td "$34.78" at bounding box center [261, 334] width 73 height 61
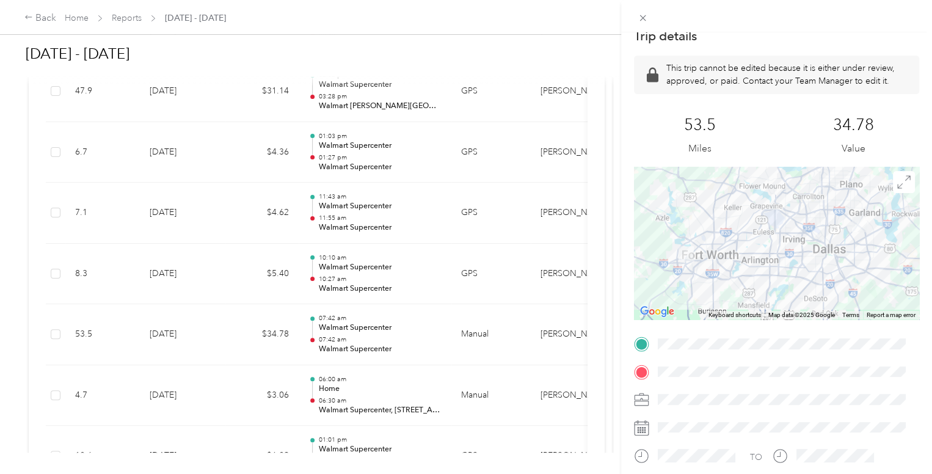
scroll to position [0, 0]
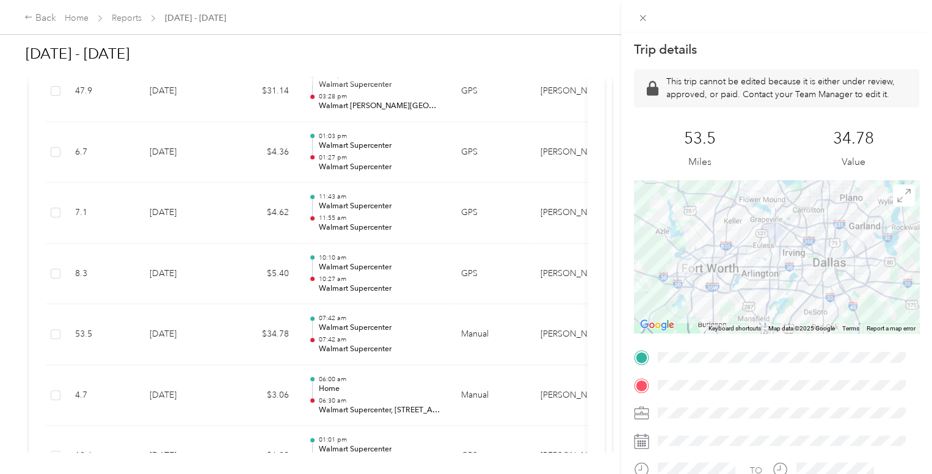
click at [107, 330] on div "Trip details This trip cannot be edited because it is either under review, appr…" at bounding box center [466, 237] width 932 height 474
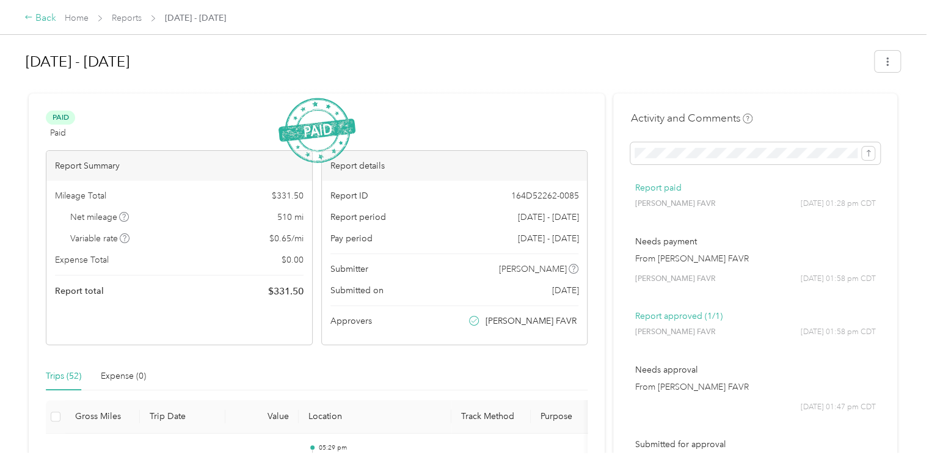
click at [24, 16] on icon at bounding box center [28, 17] width 9 height 9
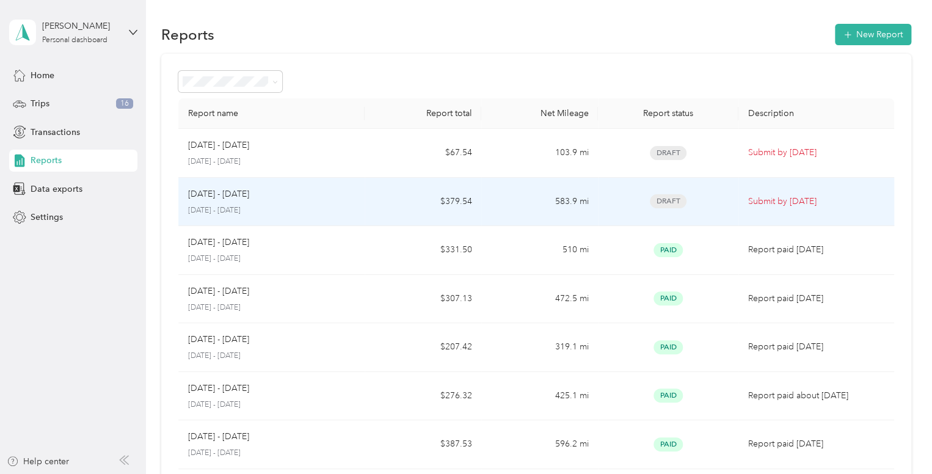
click at [279, 212] on p "[DATE] - [DATE]" at bounding box center [271, 210] width 167 height 11
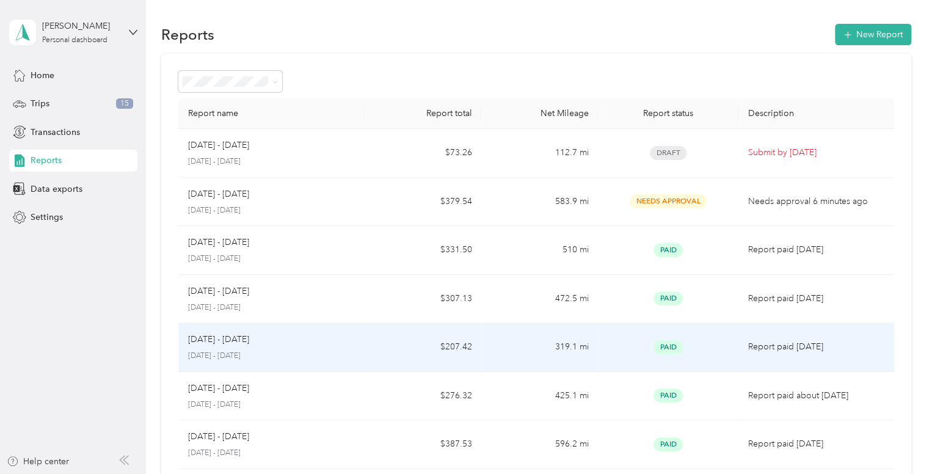
click at [288, 343] on div "[DATE] - [DATE]" at bounding box center [271, 339] width 167 height 13
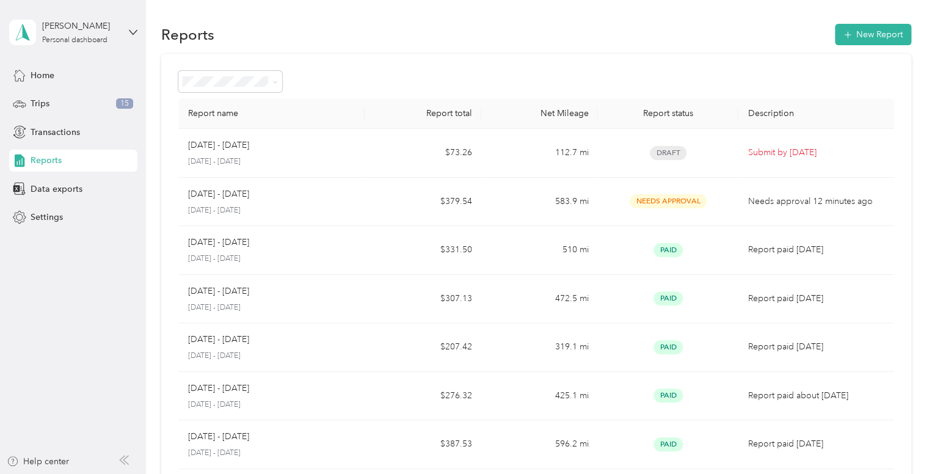
click at [279, 302] on p "[DATE] - [DATE]" at bounding box center [271, 307] width 167 height 11
